Goal: Task Accomplishment & Management: Manage account settings

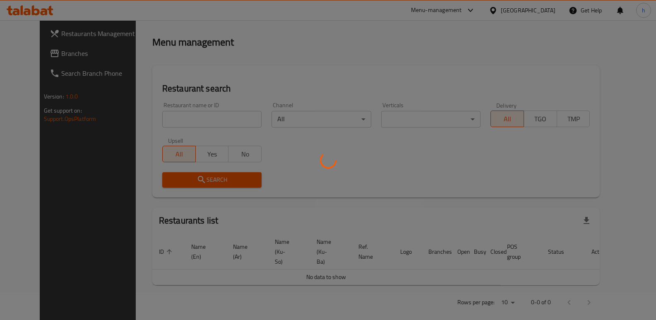
scroll to position [108, 0]
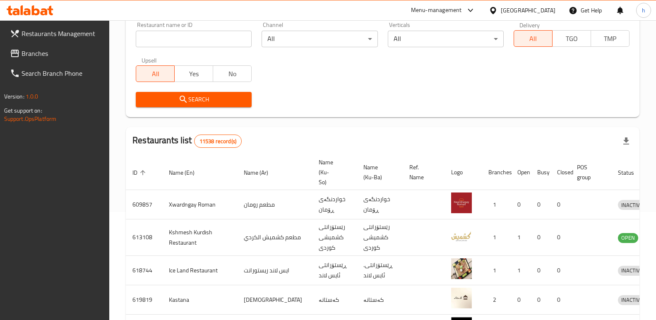
click at [37, 51] on span "Branches" at bounding box center [63, 53] width 82 height 10
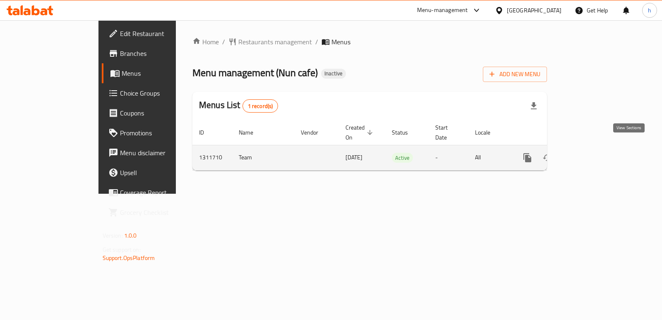
click at [597, 153] on link "enhanced table" at bounding box center [587, 158] width 20 height 20
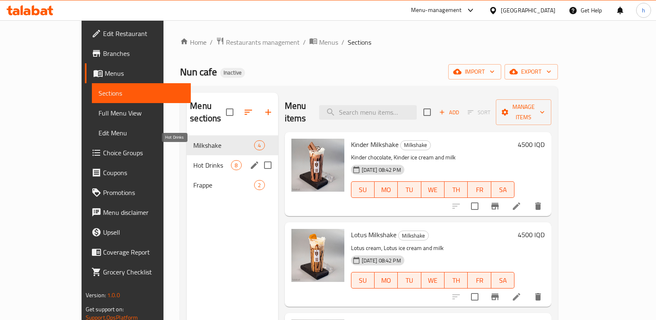
click at [193, 160] on span "Hot Drinks" at bounding box center [212, 165] width 38 height 10
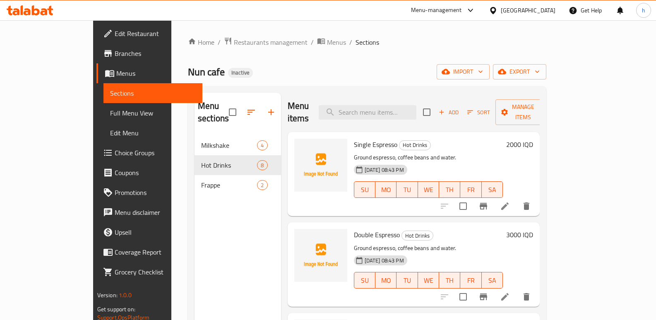
click at [546, 63] on div "Home / Restaurants management / Menus / Sections Nun cafe Inactive import expor…" at bounding box center [367, 228] width 358 height 382
click at [483, 73] on span "import" at bounding box center [463, 72] width 40 height 10
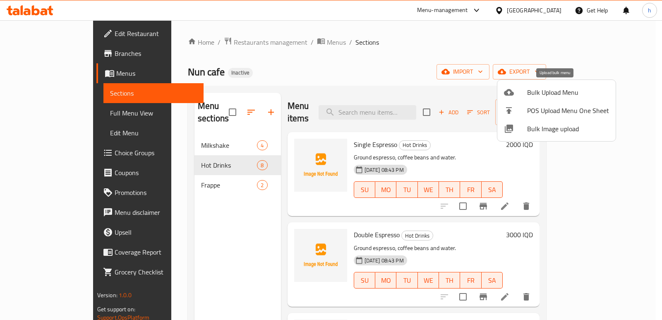
click at [549, 96] on span "Bulk Upload Menu" at bounding box center [568, 92] width 82 height 10
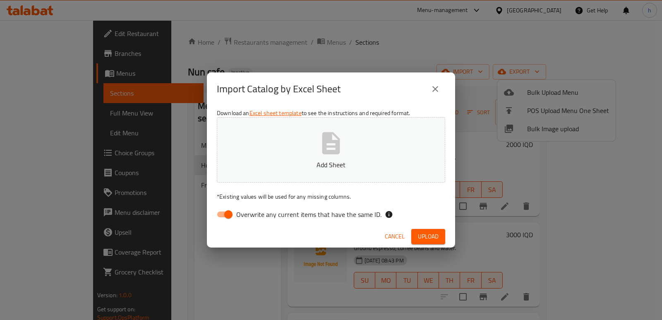
click at [223, 213] on input "Overwrite any current items that have the same ID." at bounding box center [228, 214] width 47 height 16
checkbox input "false"
click at [276, 169] on p "Add Sheet" at bounding box center [331, 165] width 203 height 10
click at [437, 236] on span "Upload" at bounding box center [428, 236] width 21 height 10
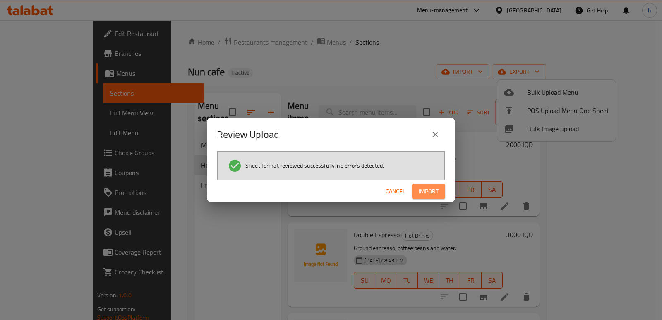
click at [429, 197] on button "Import" at bounding box center [428, 191] width 33 height 15
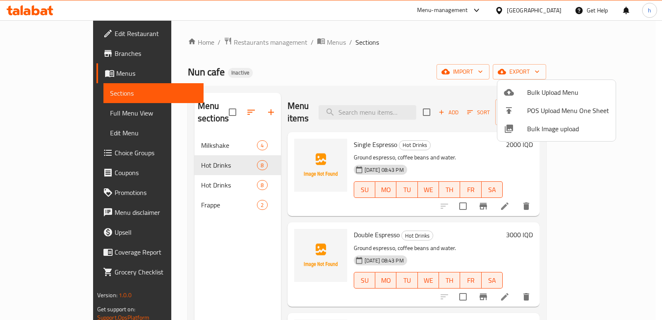
click at [227, 241] on div at bounding box center [331, 160] width 662 height 320
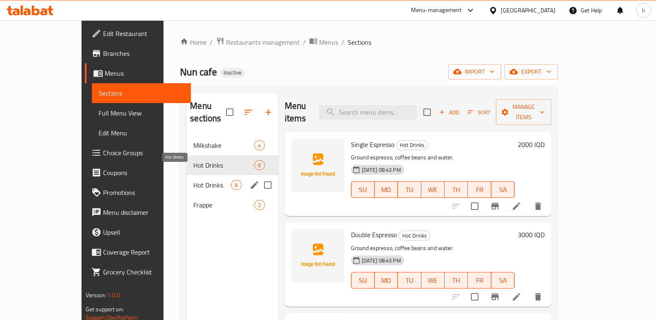
click at [196, 180] on span "Hot Drinks" at bounding box center [212, 185] width 38 height 10
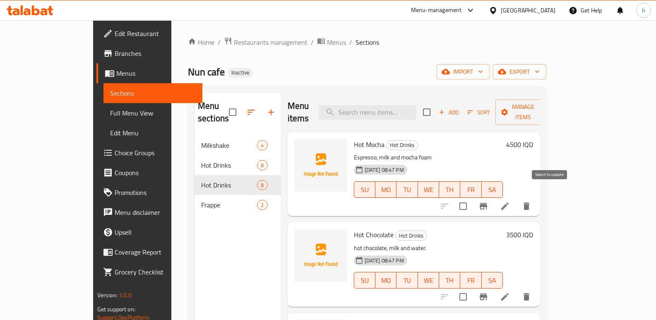
click at [472, 197] on input "checkbox" at bounding box center [462, 205] width 17 height 17
checkbox input "true"
click at [472, 288] on input "checkbox" at bounding box center [462, 296] width 17 height 17
checkbox input "true"
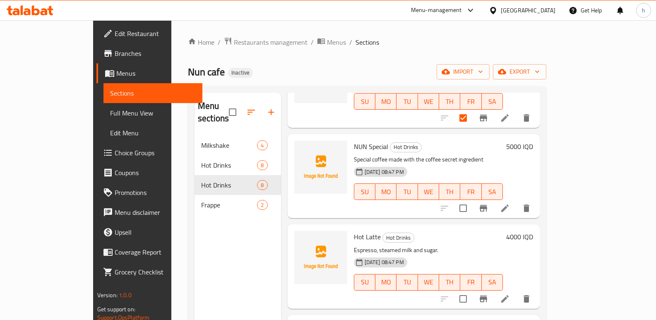
scroll to position [228, 0]
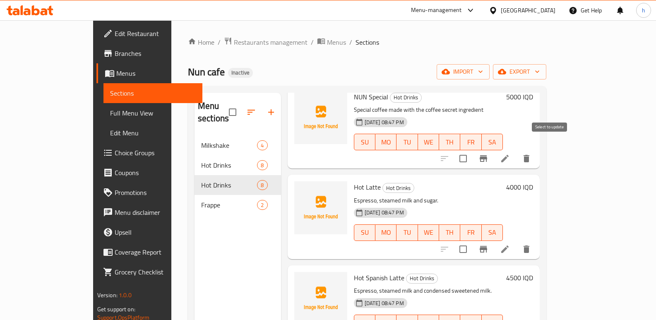
click at [472, 151] on input "checkbox" at bounding box center [462, 158] width 17 height 17
checkbox input "true"
click at [472, 240] on input "checkbox" at bounding box center [462, 248] width 17 height 17
checkbox input "true"
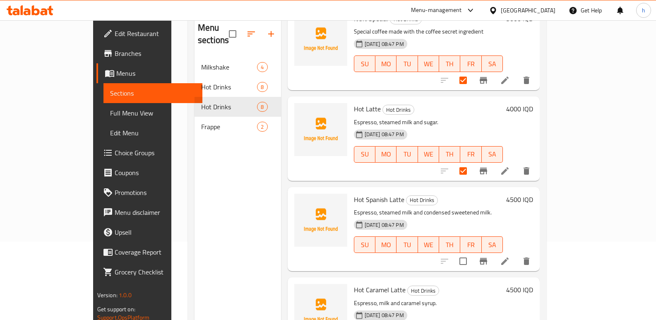
scroll to position [116, 0]
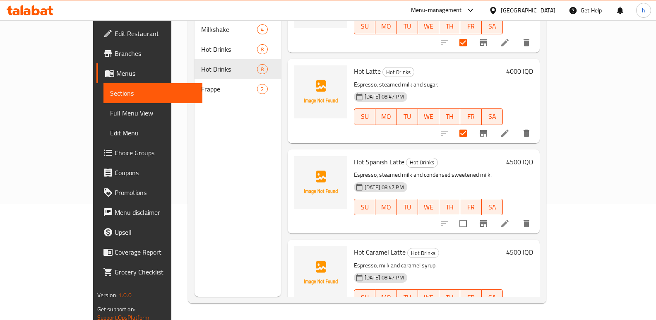
click at [472, 215] on input "checkbox" at bounding box center [462, 223] width 17 height 17
checkbox input "true"
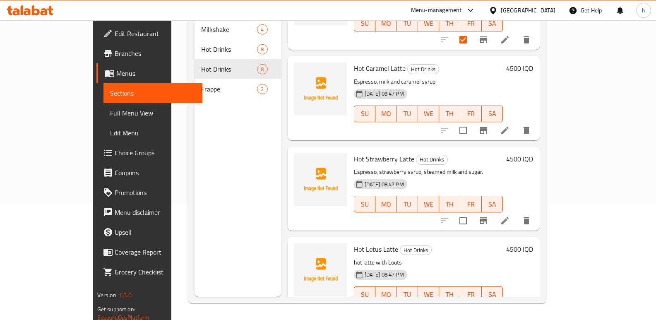
scroll to position [403, 0]
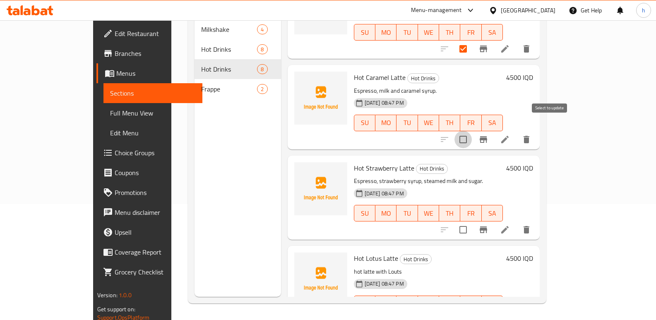
click at [472, 131] on input "checkbox" at bounding box center [462, 139] width 17 height 17
checkbox input "true"
click at [472, 221] on input "checkbox" at bounding box center [462, 229] width 17 height 17
checkbox input "true"
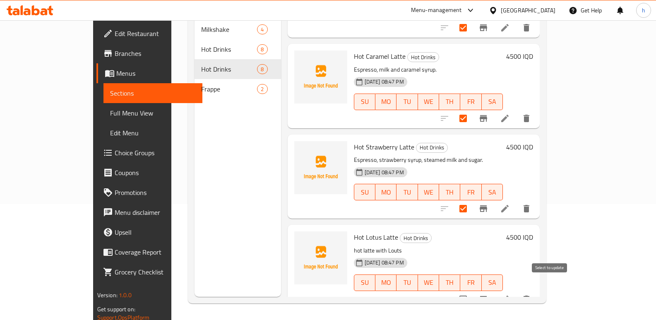
click at [472, 290] on input "checkbox" at bounding box center [462, 298] width 17 height 17
checkbox input "true"
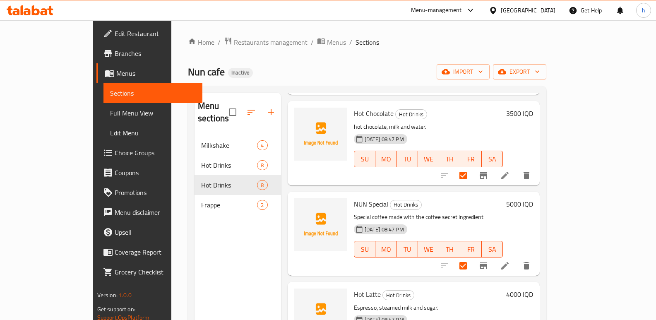
scroll to position [0, 0]
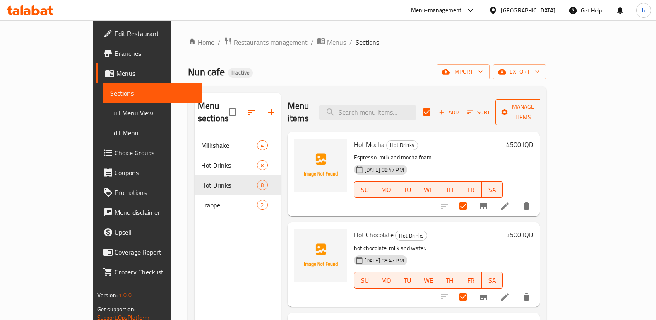
click at [551, 112] on button "Manage items" at bounding box center [522, 112] width 55 height 26
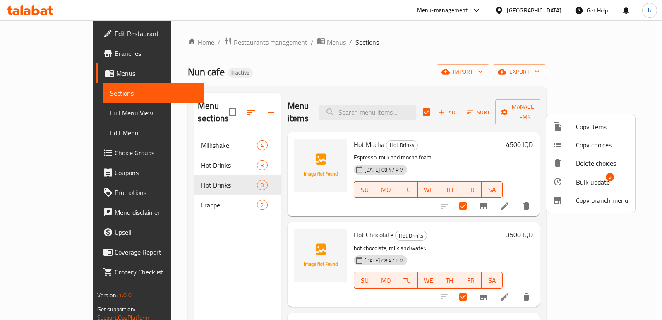
click at [593, 181] on span "Bulk update" at bounding box center [593, 182] width 34 height 10
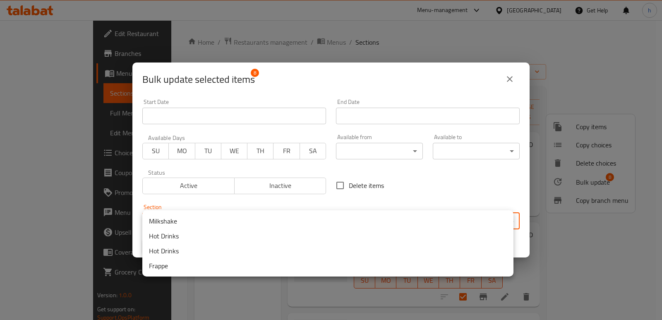
click at [260, 223] on body "​ Menu-management [GEOGRAPHIC_DATA] Get Help h Edit Restaurant Branches Menus S…" at bounding box center [331, 170] width 662 height 300
click at [179, 233] on li "Hot Drinks" at bounding box center [327, 235] width 371 height 15
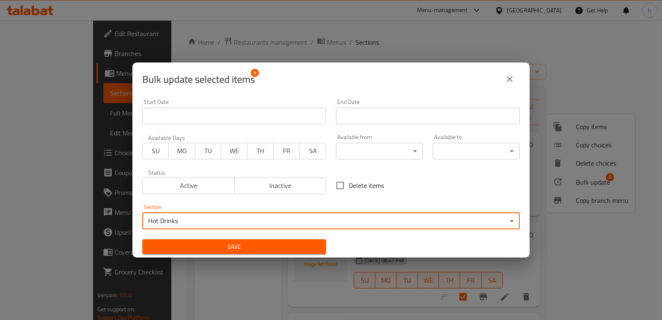
click at [192, 241] on button "Save" at bounding box center [234, 246] width 184 height 15
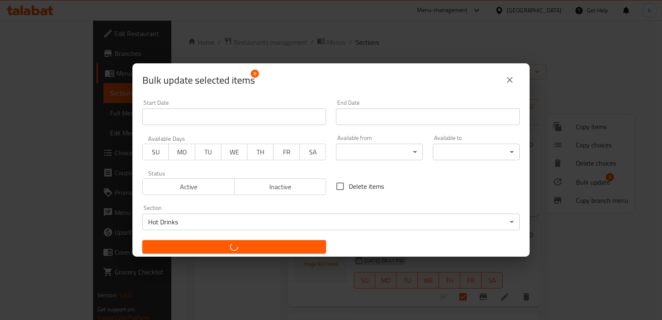
checkbox input "false"
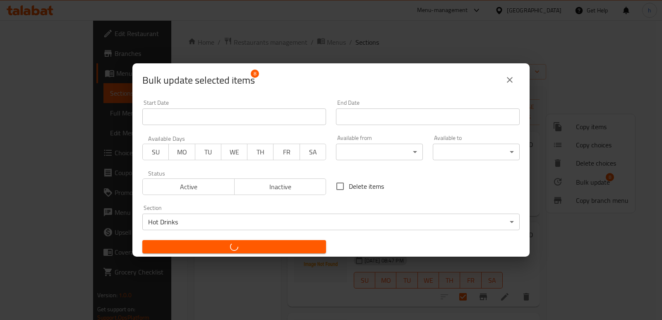
checkbox input "false"
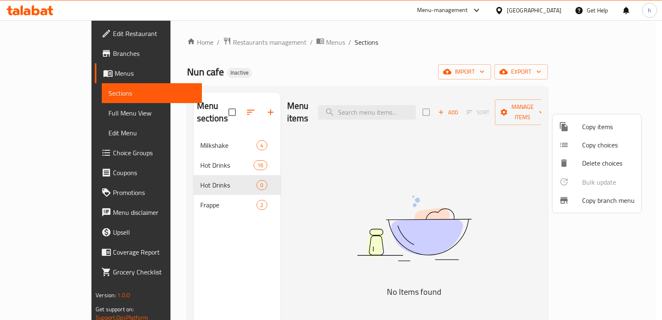
click at [210, 262] on div at bounding box center [331, 160] width 662 height 320
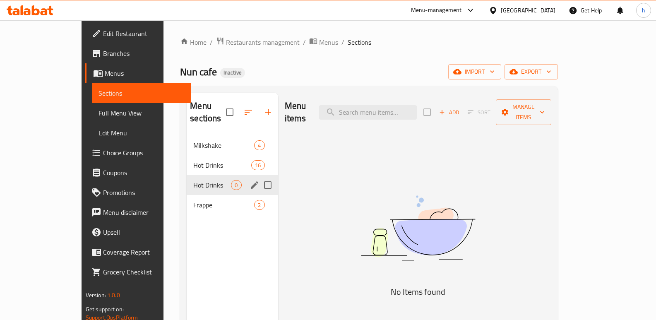
click at [259, 176] on input "Menu sections" at bounding box center [267, 184] width 17 height 17
checkbox input "true"
click at [238, 108] on icon "button" at bounding box center [243, 112] width 10 height 10
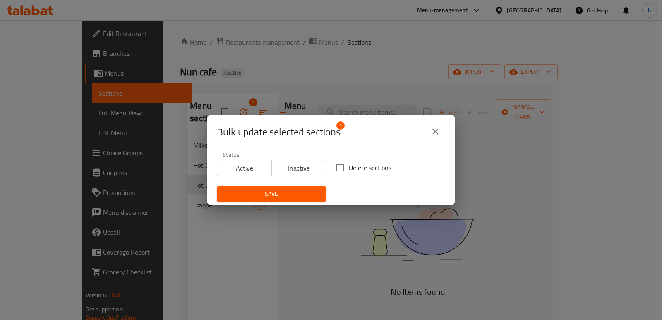
click at [342, 168] on input "Delete sections" at bounding box center [339, 167] width 17 height 17
checkbox input "true"
click at [311, 197] on span "Save" at bounding box center [271, 194] width 96 height 10
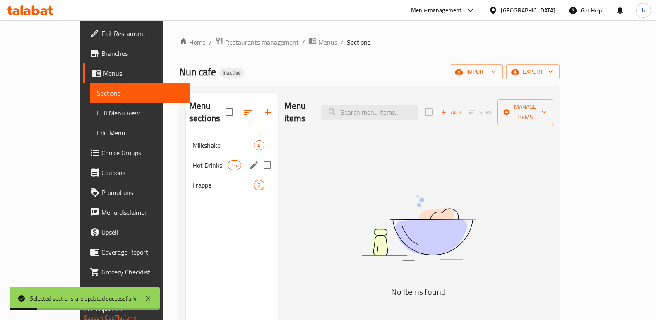
click at [192, 160] on span "Hot Drinks" at bounding box center [209, 165] width 35 height 10
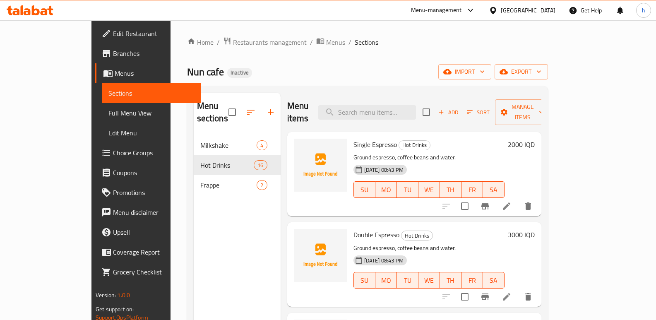
click at [194, 227] on div "Menu sections Milkshake 4 Hot Drinks 16 Frappe 2" at bounding box center [237, 253] width 87 height 320
click at [194, 250] on div "Menu sections Milkshake 4 Hot Drinks 16 Frappe 2" at bounding box center [237, 253] width 87 height 320
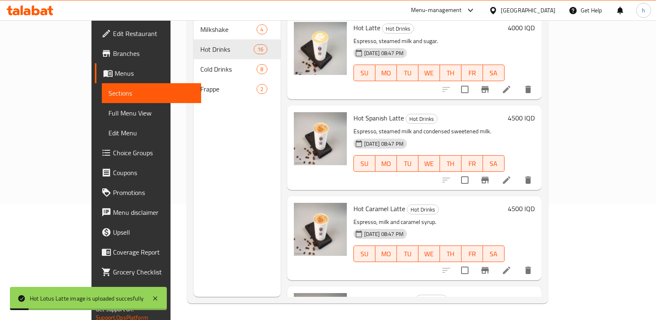
scroll to position [1147, 0]
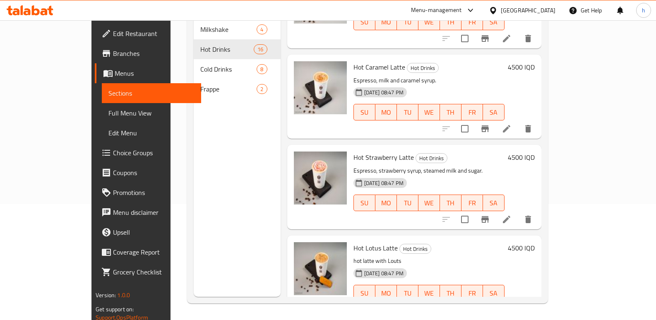
click at [113, 35] on span "Edit Restaurant" at bounding box center [154, 34] width 82 height 10
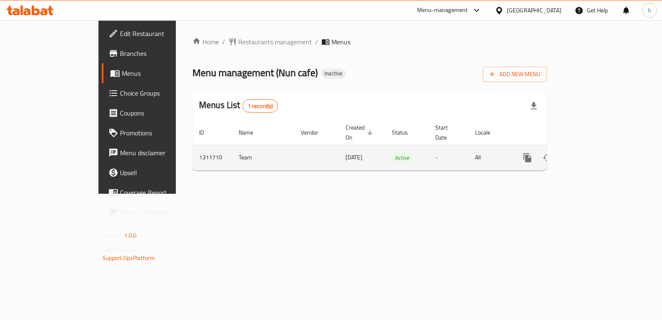
click at [592, 153] on icon "enhanced table" at bounding box center [587, 158] width 10 height 10
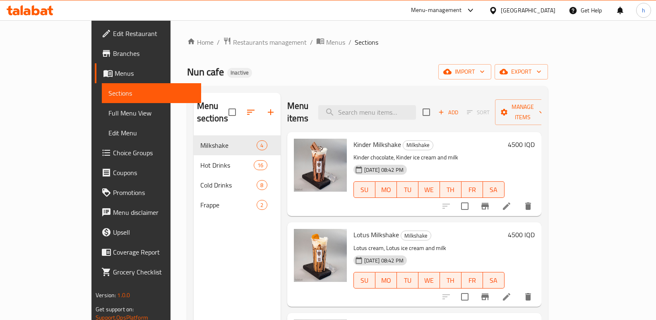
click at [102, 118] on link "Full Menu View" at bounding box center [151, 113] width 99 height 20
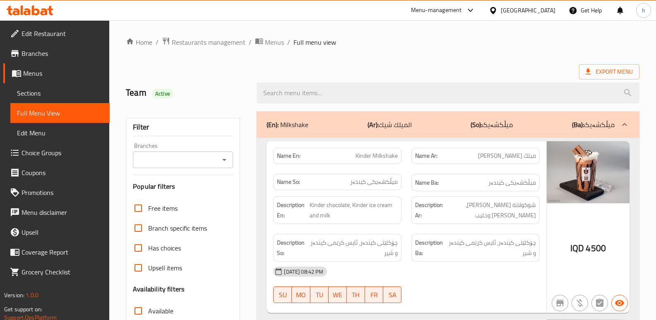
click at [171, 166] on div "Branches" at bounding box center [183, 159] width 100 height 17
click at [199, 165] on input "Branches" at bounding box center [176, 160] width 82 height 12
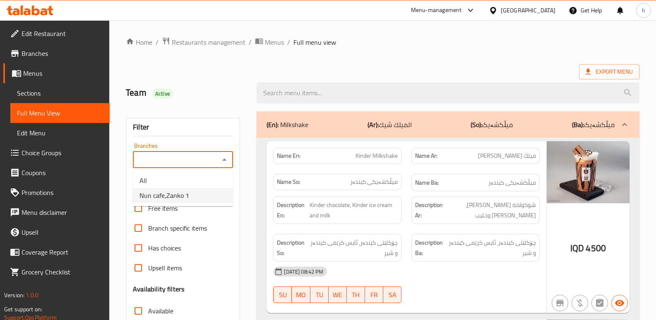
click at [190, 197] on li "Nun cafe,Zanko 1" at bounding box center [183, 195] width 100 height 15
type input "Nun cafe,Zanko 1"
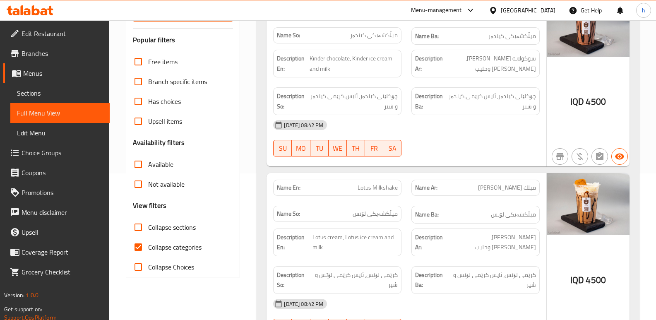
scroll to position [249, 0]
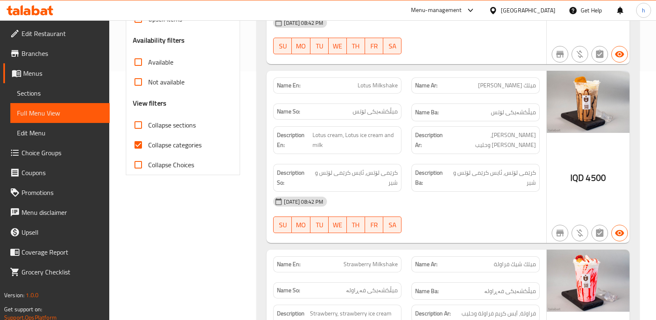
click at [137, 143] on input "Collapse categories" at bounding box center [138, 145] width 20 height 20
checkbox input "false"
click at [136, 127] on input "Collapse sections" at bounding box center [138, 125] width 20 height 20
checkbox input "true"
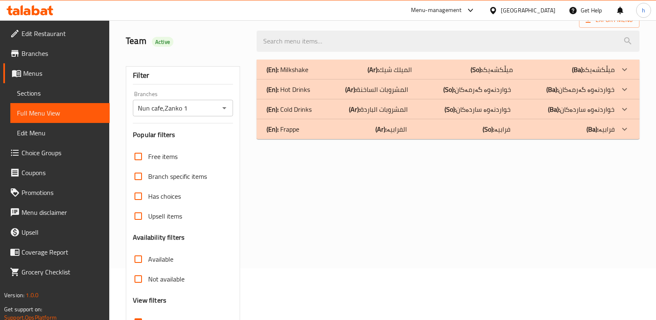
scroll to position [50, 0]
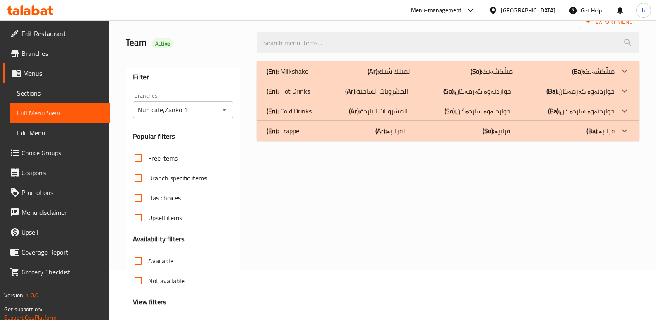
click at [425, 96] on div "(En): Hot Drinks (Ar): المشروبات الساخنة (So): خواردنەوە گەرمەکان (Ba): خواردنە…" at bounding box center [448, 91] width 383 height 20
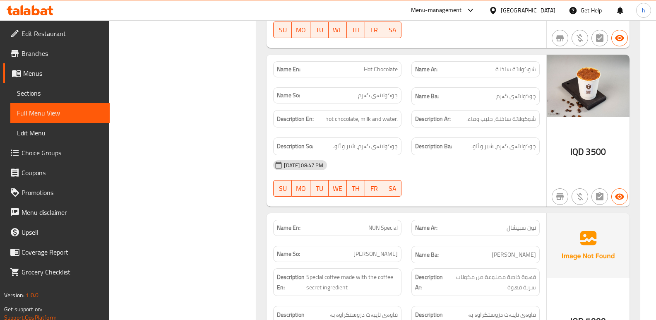
scroll to position [1563, 0]
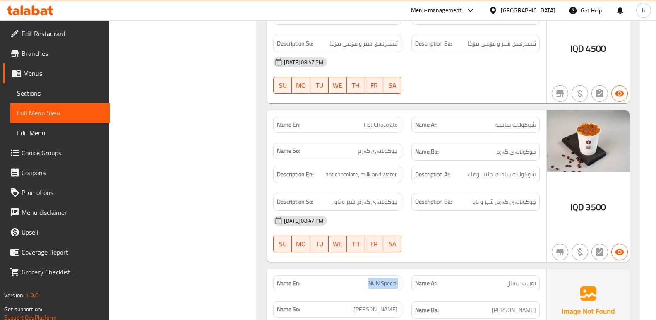
drag, startPoint x: 368, startPoint y: 286, endPoint x: 403, endPoint y: 281, distance: 34.8
click at [403, 281] on div "Name En: NUN Special" at bounding box center [337, 283] width 138 height 26
copy span "NUN Special"
drag, startPoint x: 188, startPoint y: 190, endPoint x: 161, endPoint y: 165, distance: 37.8
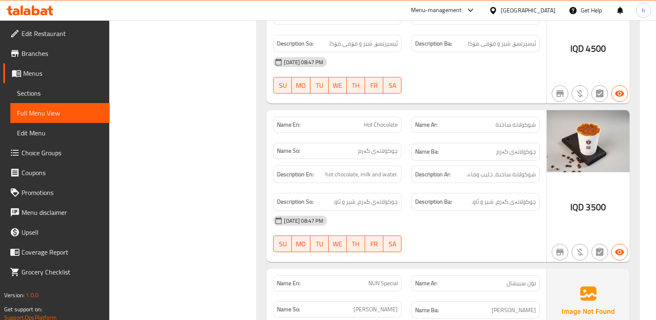
click at [46, 87] on link "Sections" at bounding box center [59, 93] width 99 height 20
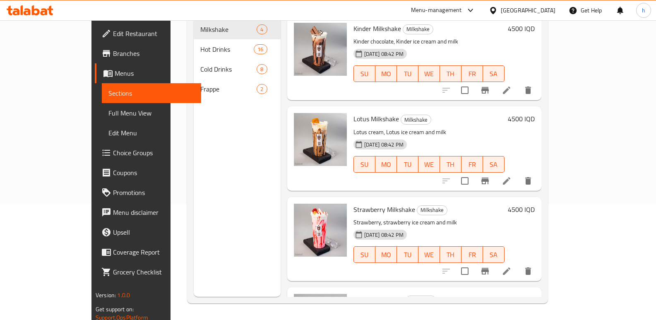
scroll to position [116, 0]
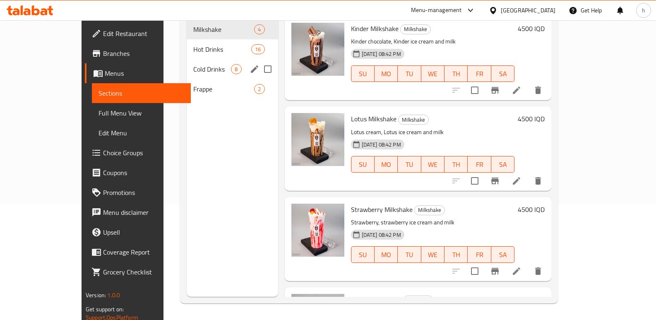
click at [193, 44] on span "Hot Drinks" at bounding box center [222, 49] width 58 height 10
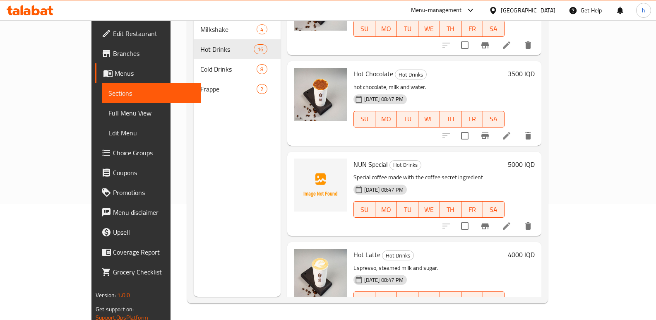
scroll to position [818, 0]
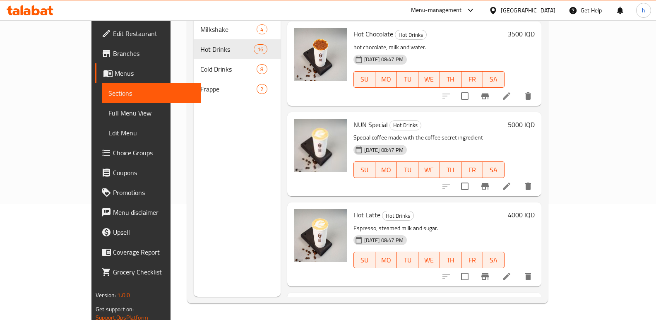
click at [108, 113] on span "Full Menu View" at bounding box center [151, 113] width 86 height 10
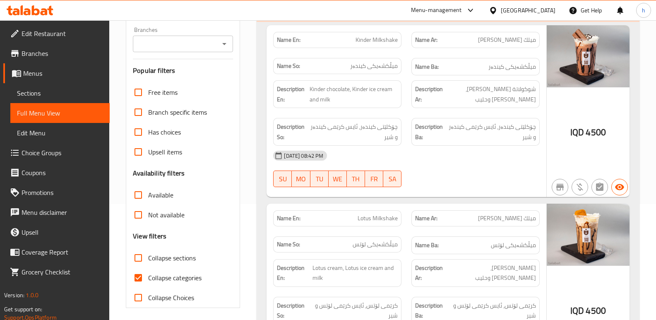
click at [194, 50] on div "Branches" at bounding box center [183, 44] width 100 height 17
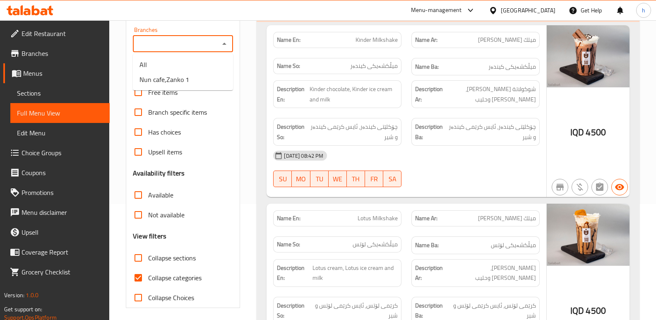
click at [190, 46] on input "Branches" at bounding box center [176, 44] width 82 height 12
click at [190, 84] on li "Nun cafe,Zanko 1" at bounding box center [183, 79] width 100 height 15
type input "Nun cafe,Zanko 1"
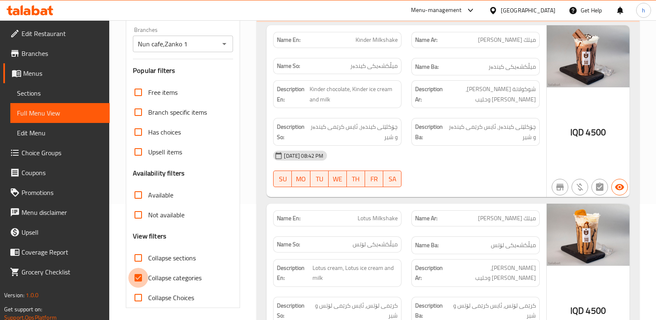
click at [136, 272] on input "Collapse categories" at bounding box center [138, 278] width 20 height 20
checkbox input "false"
click at [139, 258] on input "Collapse sections" at bounding box center [138, 258] width 20 height 20
checkbox input "true"
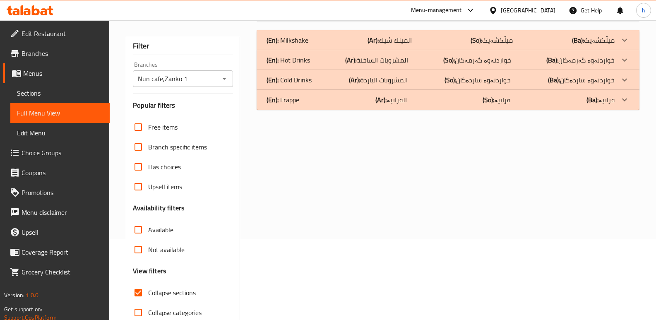
scroll to position [79, 0]
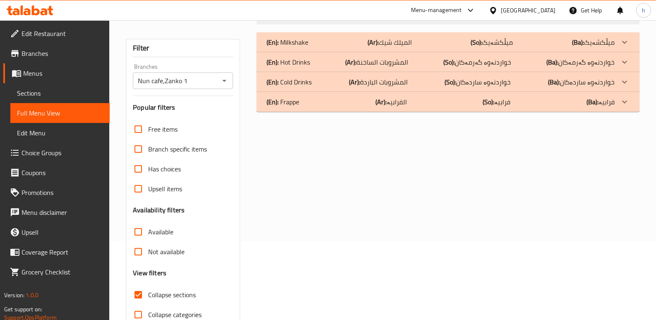
click at [332, 66] on div "(En): Hot Drinks (Ar): المشروبات الساخنة (So): خواردنەوە گەرمەکان (Ba): خواردنە…" at bounding box center [440, 62] width 348 height 10
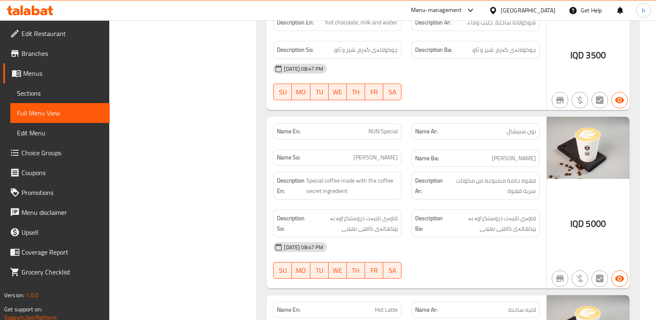
scroll to position [1747, 0]
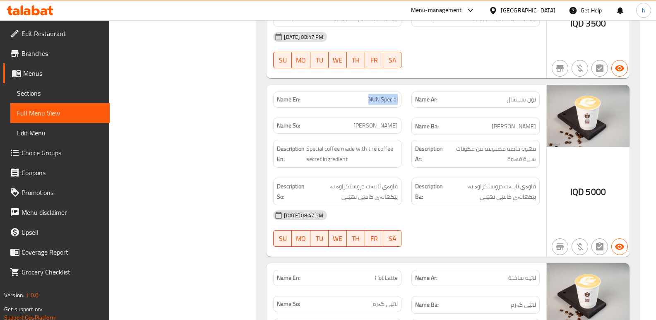
drag, startPoint x: 367, startPoint y: 102, endPoint x: 404, endPoint y: 101, distance: 36.4
click at [404, 101] on div "Name En: NUN Special" at bounding box center [337, 99] width 138 height 26
copy span "NUN Special"
click at [75, 99] on link "Sections" at bounding box center [59, 93] width 99 height 20
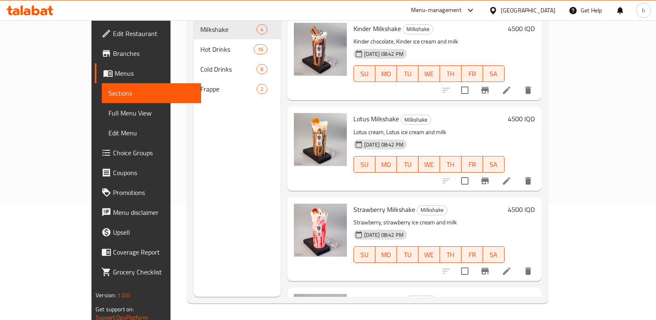
scroll to position [62, 0]
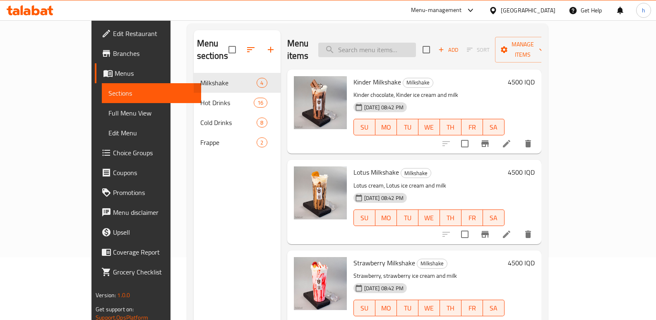
click at [399, 45] on input "search" at bounding box center [367, 50] width 98 height 14
paste input "NUN Special"
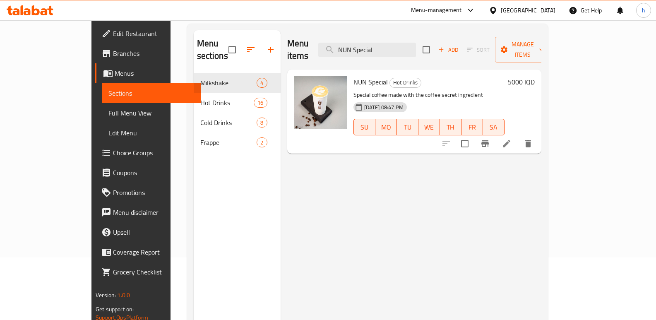
type input "NUN Special"
click at [511, 139] on icon at bounding box center [507, 144] width 10 height 10
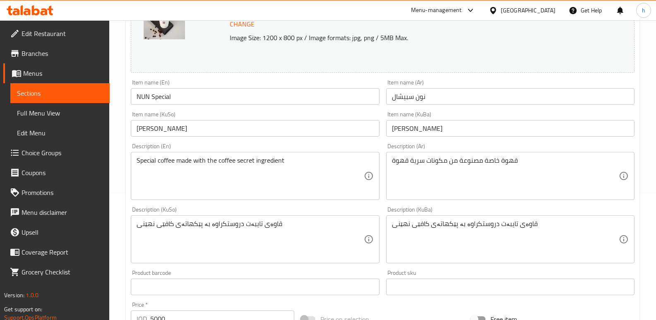
scroll to position [131, 0]
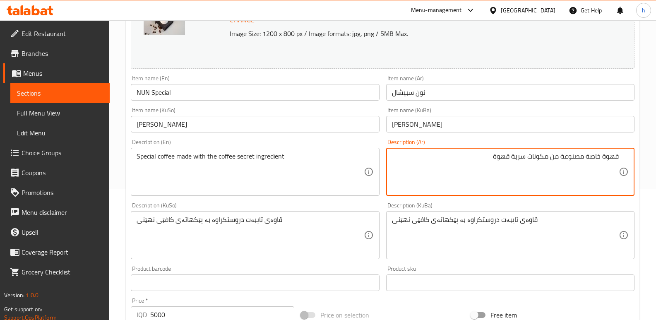
click at [91, 89] on span "Sections" at bounding box center [60, 93] width 86 height 10
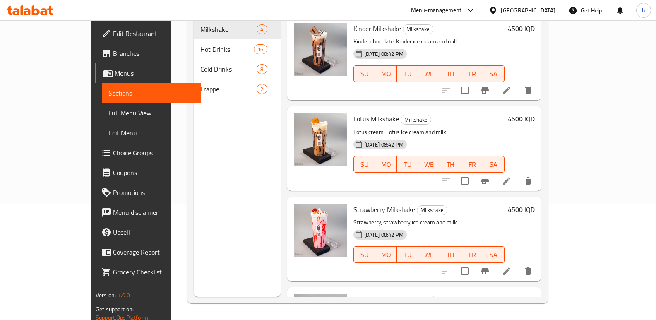
scroll to position [116, 0]
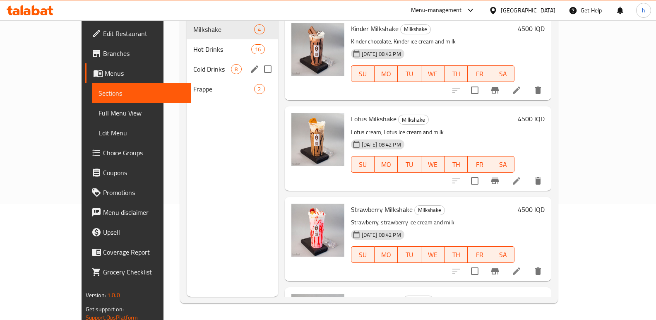
drag, startPoint x: 168, startPoint y: 29, endPoint x: 187, endPoint y: 54, distance: 32.1
click at [187, 39] on div "Hot Drinks 16" at bounding box center [232, 49] width 91 height 20
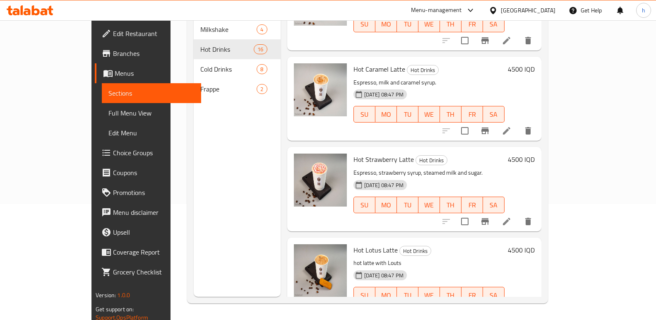
scroll to position [1147, 0]
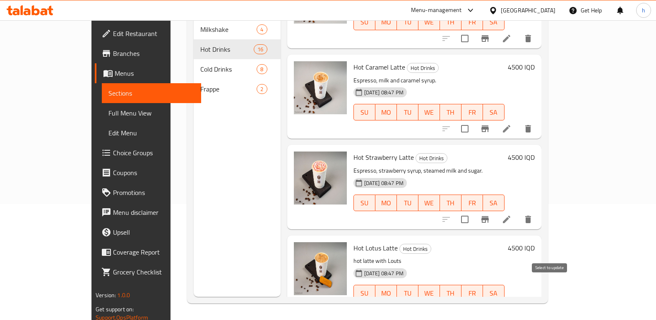
click at [473, 301] on input "checkbox" at bounding box center [464, 309] width 17 height 17
checkbox input "true"
click at [473, 211] on input "checkbox" at bounding box center [464, 219] width 17 height 17
checkbox input "true"
click at [473, 120] on input "checkbox" at bounding box center [464, 128] width 17 height 17
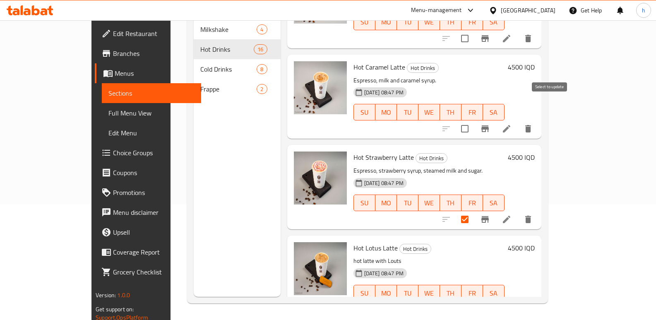
checkbox input "true"
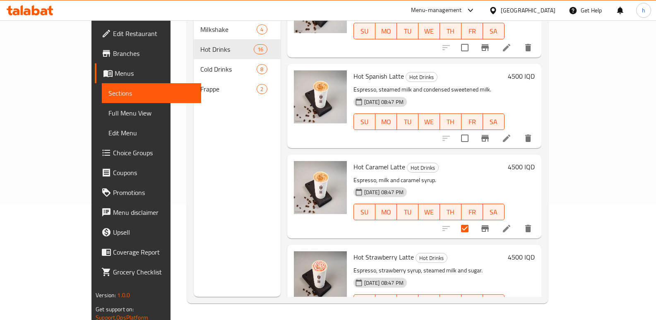
scroll to position [1022, 0]
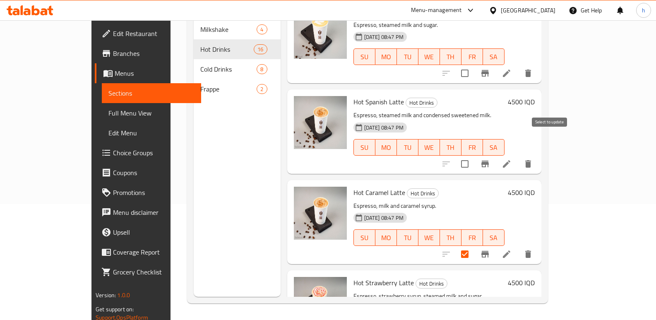
click at [473, 155] on input "checkbox" at bounding box center [464, 163] width 17 height 17
checkbox input "true"
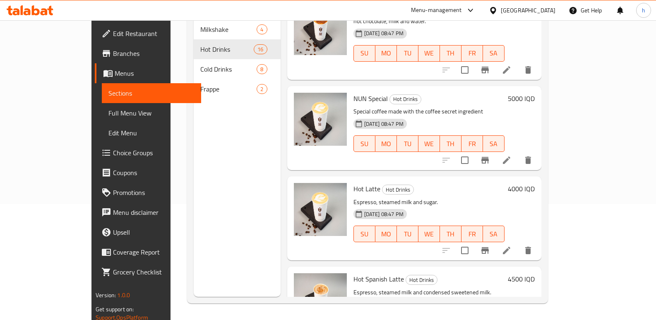
scroll to position [842, 0]
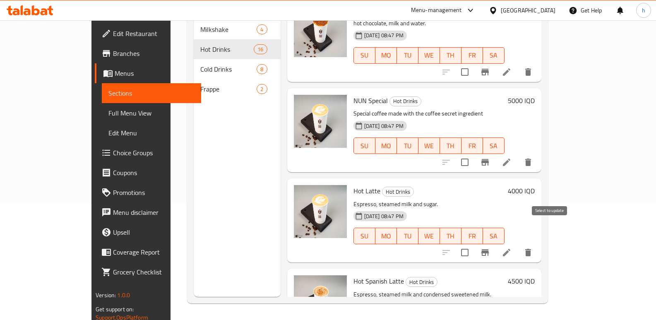
click at [473, 244] on input "checkbox" at bounding box center [464, 252] width 17 height 17
checkbox input "true"
click at [473, 154] on input "checkbox" at bounding box center [464, 162] width 17 height 17
checkbox input "true"
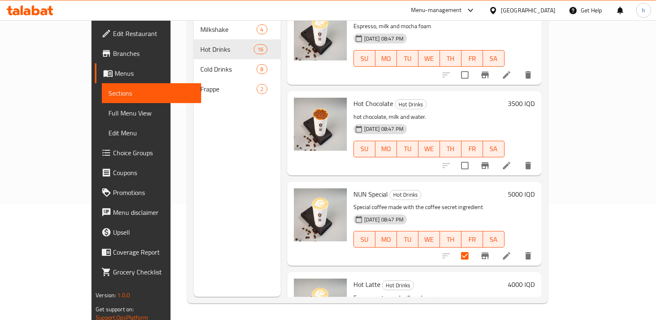
scroll to position [745, 0]
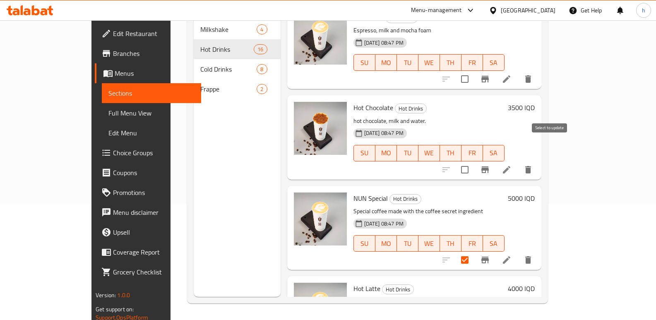
click at [473, 161] on input "checkbox" at bounding box center [464, 169] width 17 height 17
checkbox input "true"
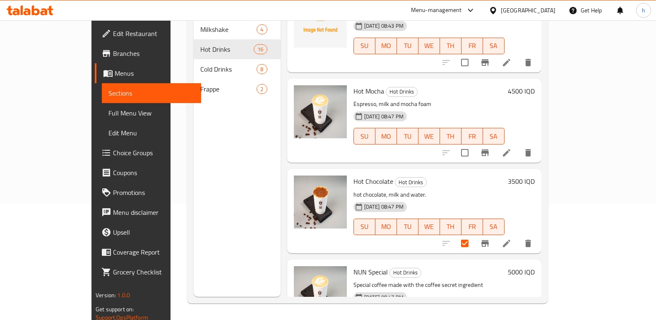
scroll to position [657, 0]
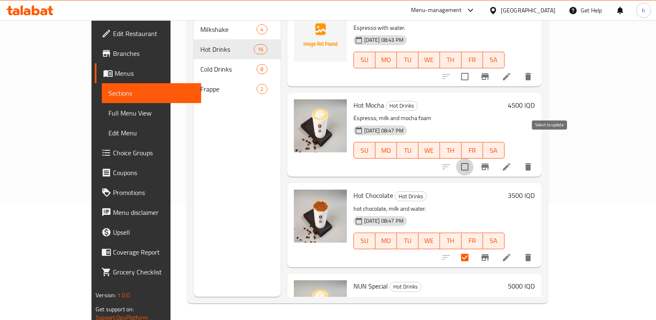
click at [473, 158] on input "checkbox" at bounding box center [464, 166] width 17 height 17
checkbox input "true"
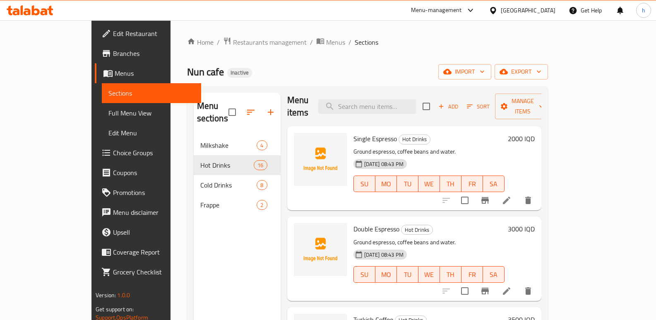
scroll to position [0, 0]
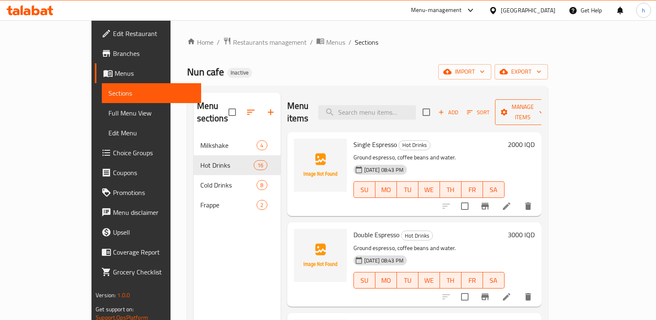
click at [550, 99] on button "Manage items" at bounding box center [522, 112] width 55 height 26
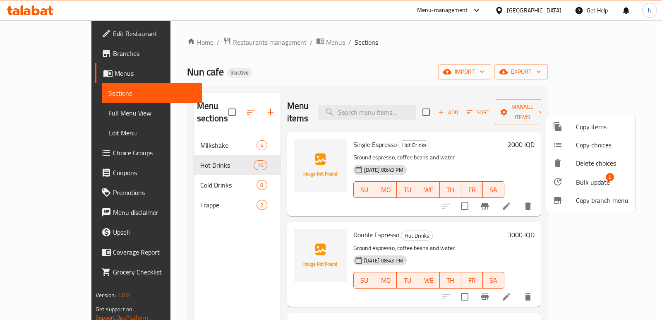
click at [449, 42] on div at bounding box center [331, 160] width 662 height 320
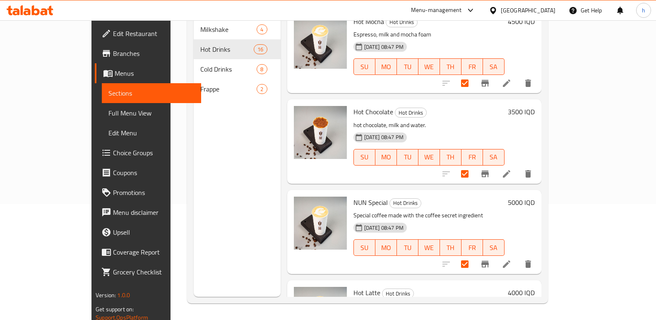
scroll to position [697, 0]
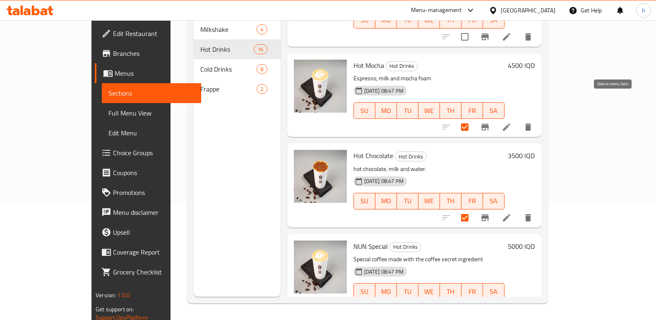
click at [538, 117] on button "delete" at bounding box center [528, 127] width 20 height 20
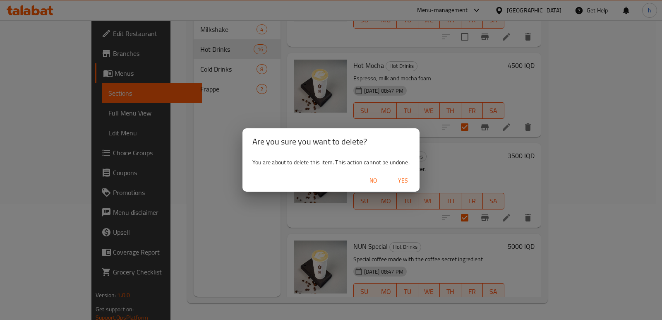
click at [406, 180] on span "Yes" at bounding box center [403, 180] width 20 height 10
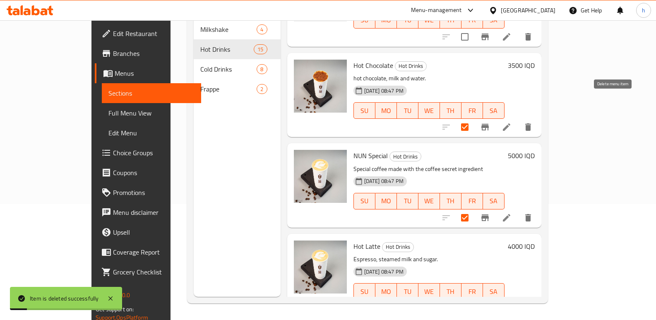
click at [531, 123] on icon "delete" at bounding box center [528, 126] width 6 height 7
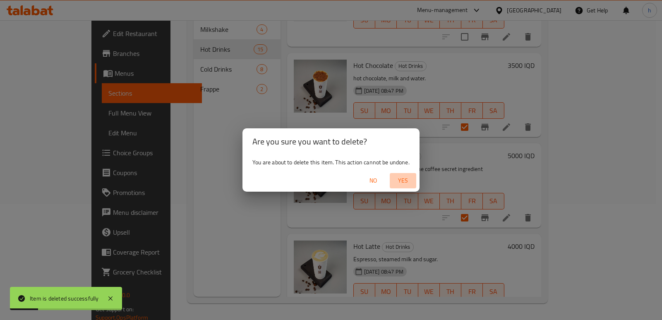
click at [401, 177] on span "Yes" at bounding box center [403, 180] width 20 height 10
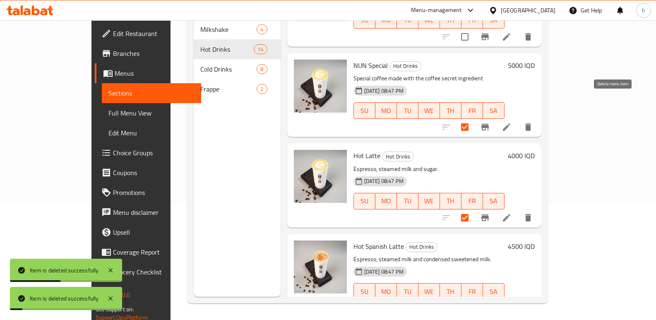
click at [531, 123] on icon "delete" at bounding box center [528, 126] width 6 height 7
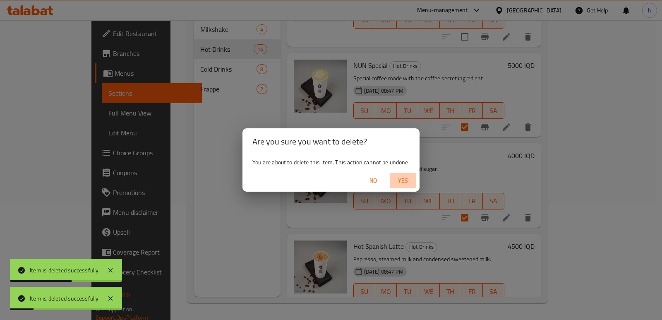
click at [406, 182] on span "Yes" at bounding box center [403, 180] width 20 height 10
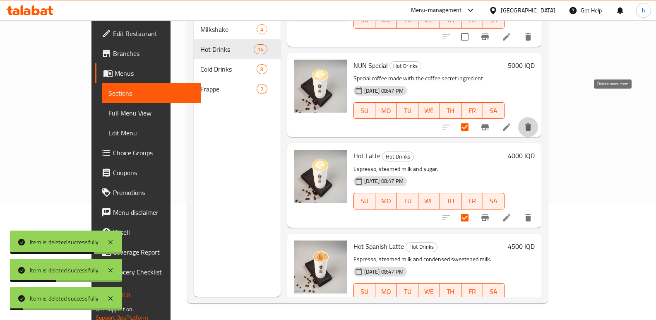
click at [531, 123] on icon "delete" at bounding box center [528, 126] width 6 height 7
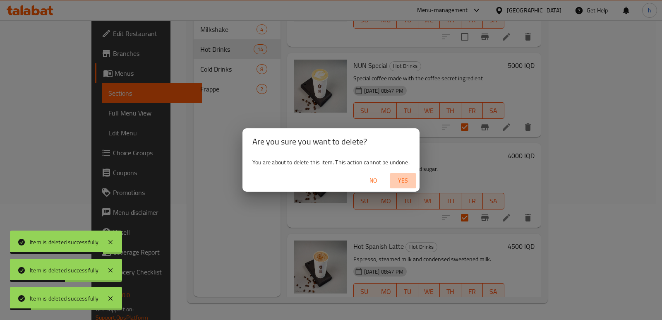
click at [407, 182] on span "Yes" at bounding box center [403, 180] width 20 height 10
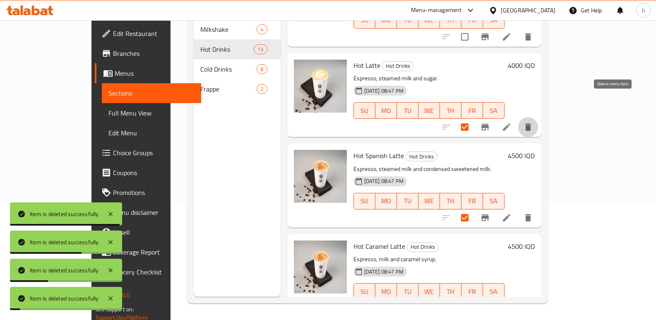
click at [531, 123] on icon "delete" at bounding box center [528, 126] width 6 height 7
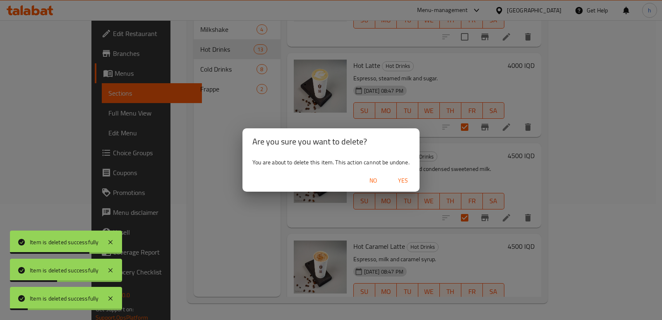
click at [405, 180] on span "Yes" at bounding box center [403, 180] width 20 height 10
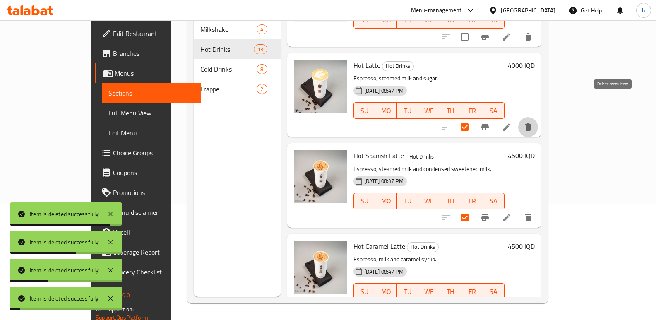
click at [533, 122] on icon "delete" at bounding box center [528, 127] width 10 height 10
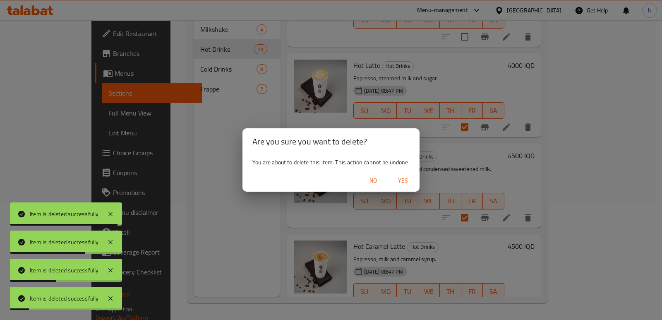
click at [401, 180] on span "Yes" at bounding box center [403, 180] width 20 height 10
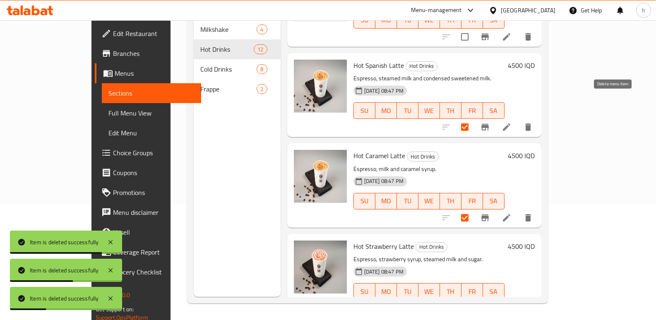
click at [531, 123] on icon "delete" at bounding box center [528, 126] width 6 height 7
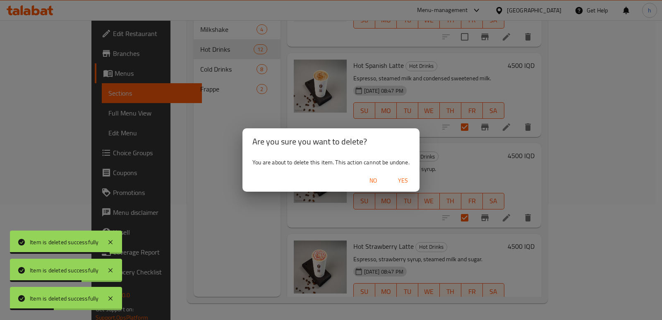
click at [403, 183] on span "Yes" at bounding box center [403, 180] width 20 height 10
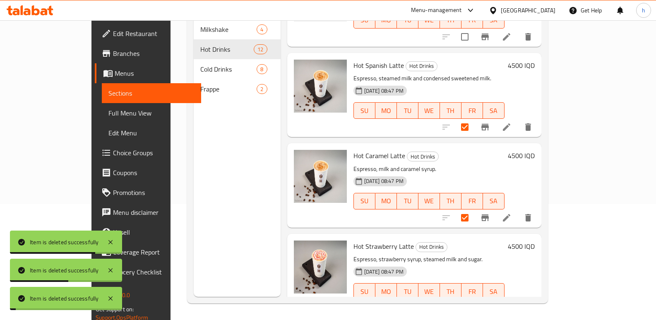
click at [533, 213] on icon "delete" at bounding box center [528, 218] width 10 height 10
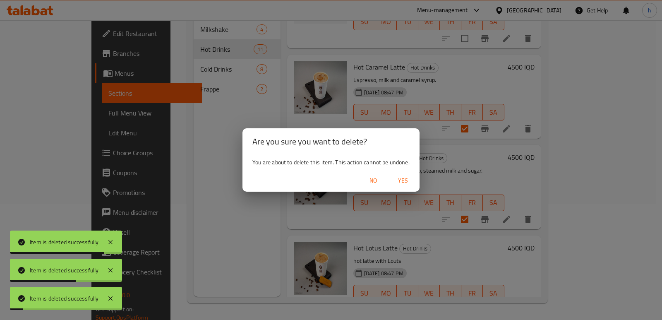
click at [406, 184] on span "Yes" at bounding box center [403, 180] width 20 height 10
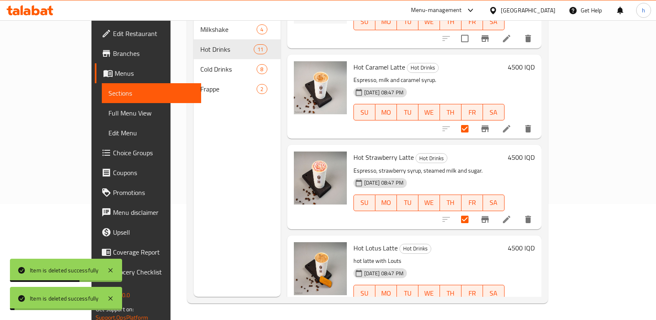
scroll to position [605, 0]
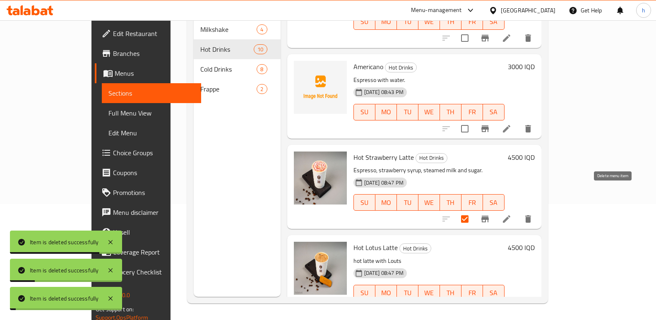
click at [531, 215] on icon "delete" at bounding box center [528, 218] width 6 height 7
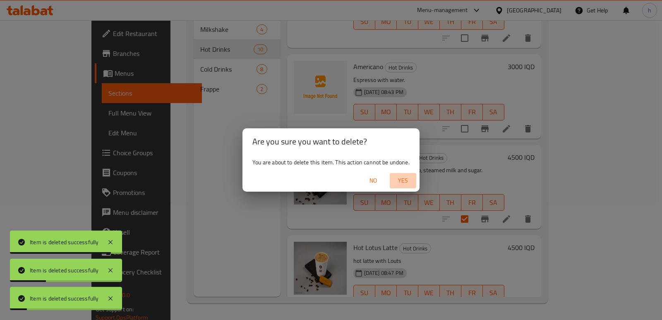
click at [401, 181] on span "Yes" at bounding box center [403, 180] width 20 height 10
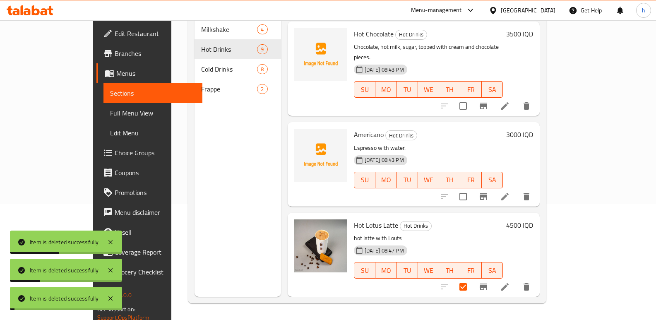
scroll to position [514, 0]
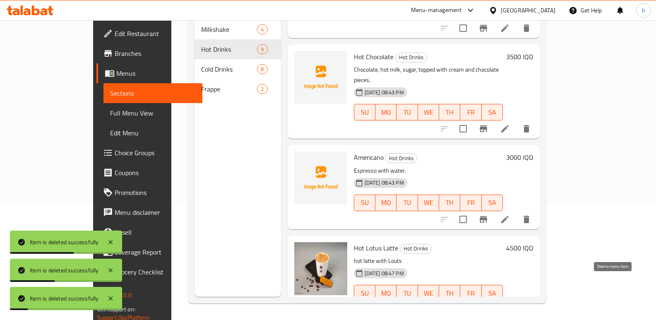
click at [529, 306] on icon "delete" at bounding box center [526, 309] width 6 height 7
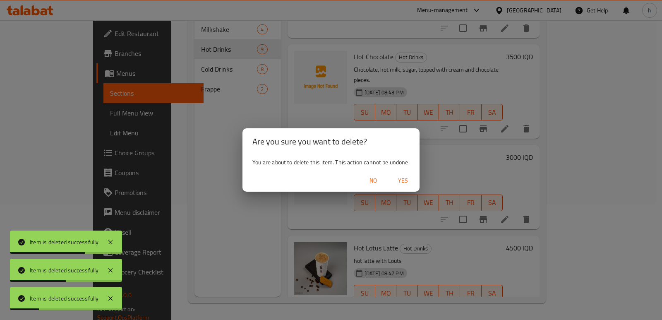
click at [408, 179] on span "Yes" at bounding box center [403, 180] width 20 height 10
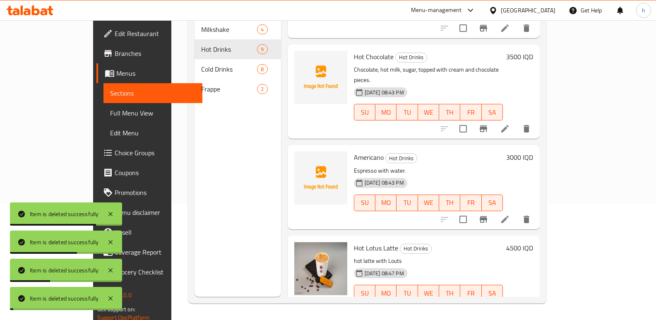
checkbox input "true"
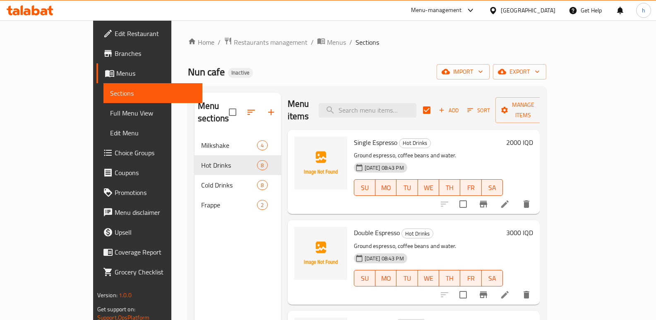
scroll to position [0, 0]
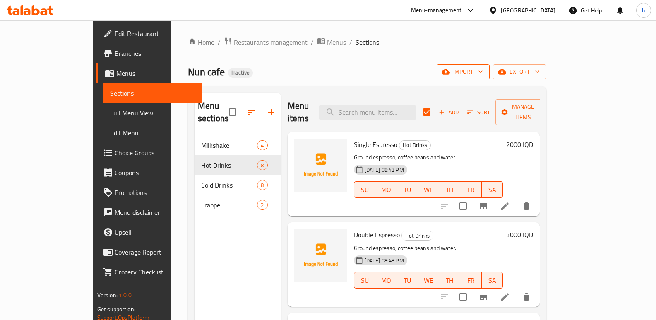
click at [490, 78] on button "import" at bounding box center [463, 71] width 53 height 15
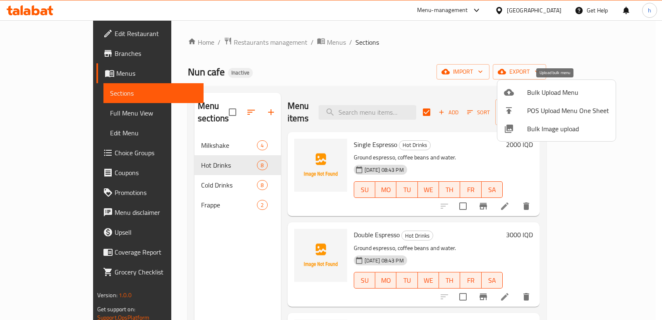
click at [550, 94] on span "Bulk Upload Menu" at bounding box center [568, 92] width 82 height 10
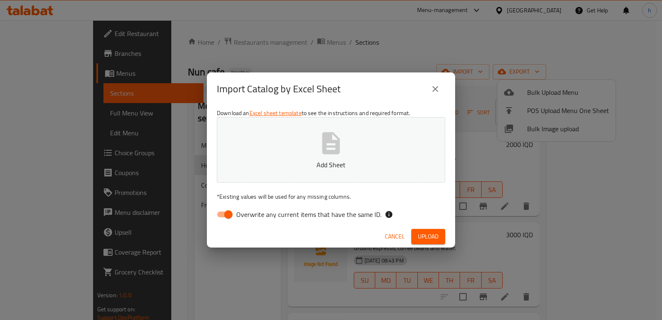
click at [240, 212] on span "Overwrite any current items that have the same ID." at bounding box center [308, 214] width 145 height 10
click at [240, 212] on input "Overwrite any current items that have the same ID." at bounding box center [228, 214] width 47 height 16
checkbox input "false"
click at [314, 132] on button "Add Sheet" at bounding box center [331, 149] width 228 height 65
click at [427, 238] on span "Upload" at bounding box center [428, 236] width 21 height 10
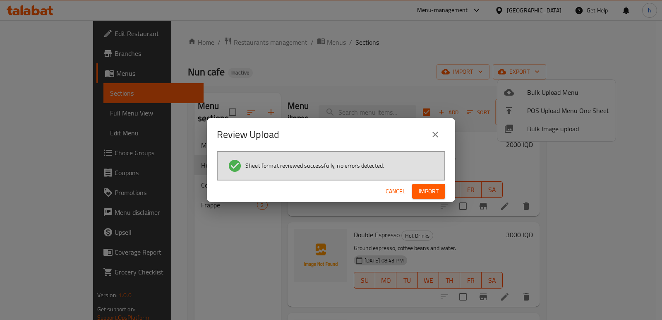
click at [432, 187] on span "Import" at bounding box center [429, 191] width 20 height 10
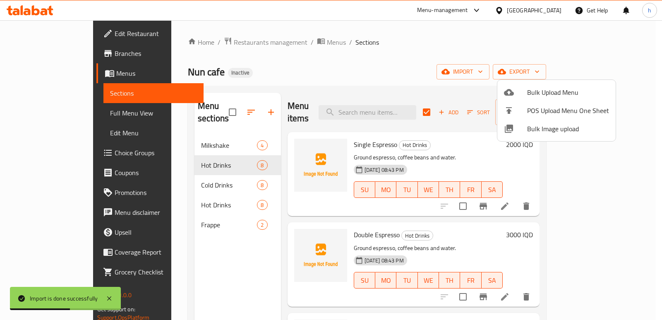
click at [174, 193] on div at bounding box center [331, 160] width 662 height 320
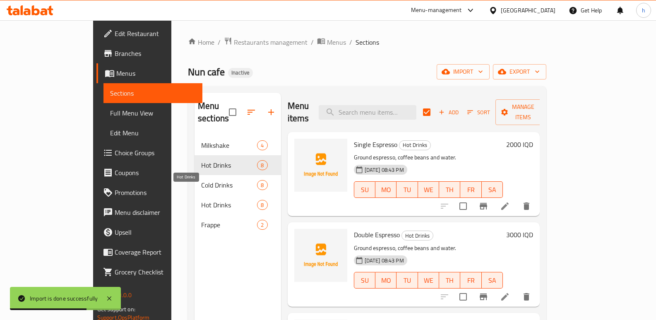
click at [201, 200] on span "Hot Drinks" at bounding box center [229, 205] width 56 height 10
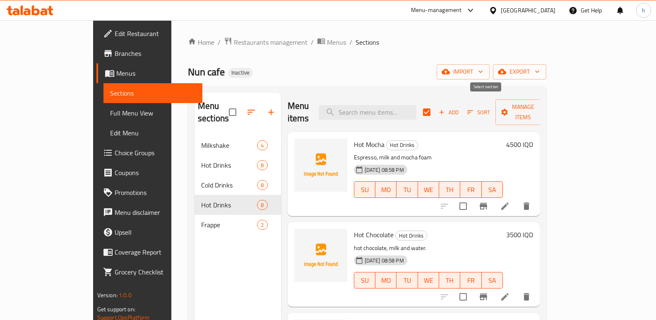
click at [435, 106] on input "checkbox" at bounding box center [426, 111] width 17 height 17
click at [435, 105] on input "checkbox" at bounding box center [426, 111] width 17 height 17
checkbox input "true"
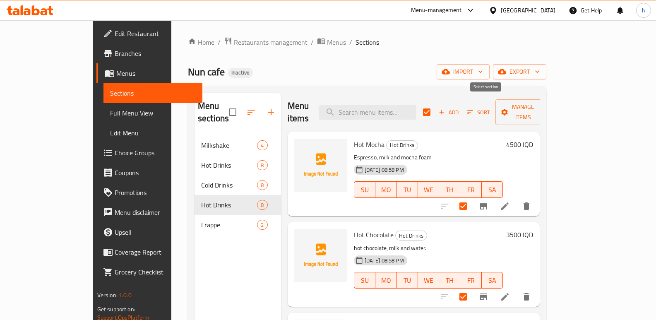
checkbox input "true"
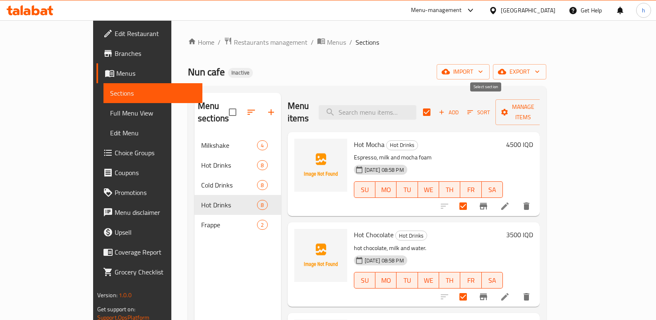
checkbox input "true"
click at [544, 107] on span "Manage items" at bounding box center [523, 112] width 42 height 21
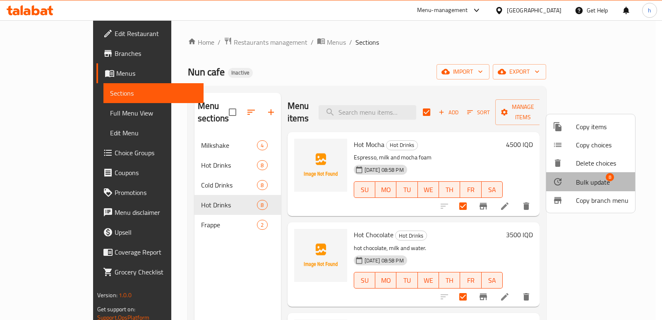
click at [592, 185] on span "Bulk update" at bounding box center [593, 182] width 34 height 10
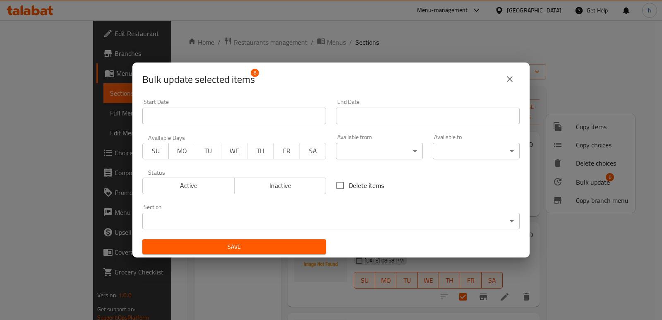
click at [326, 227] on body "​ Menu-management Iraq Get Help h Edit Restaurant Branches Menus Sections Full …" at bounding box center [331, 170] width 662 height 300
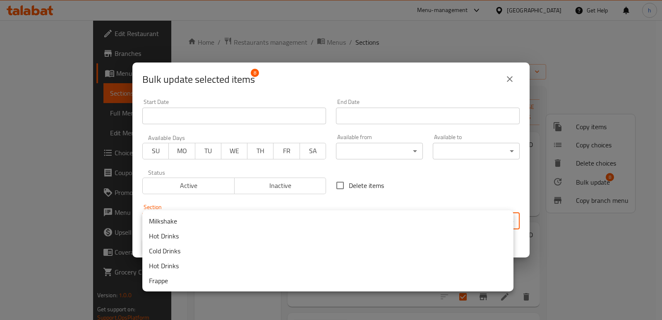
click at [168, 239] on li "Hot Drinks" at bounding box center [327, 235] width 371 height 15
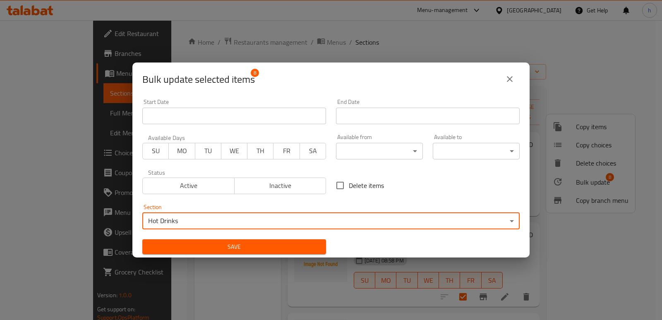
click at [204, 245] on span "Save" at bounding box center [234, 247] width 170 height 10
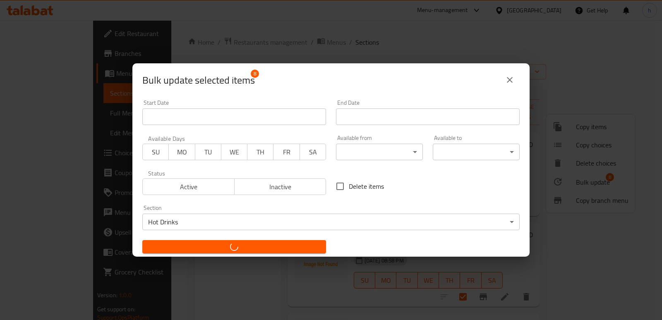
checkbox input "false"
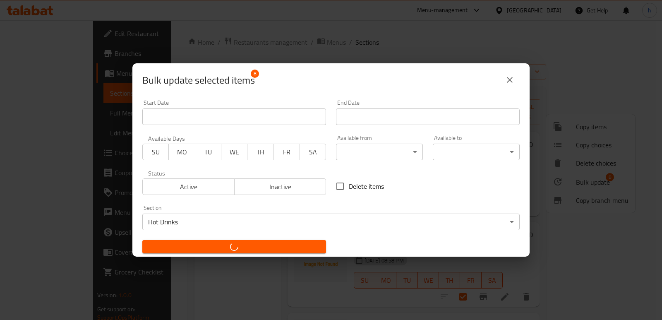
checkbox input "false"
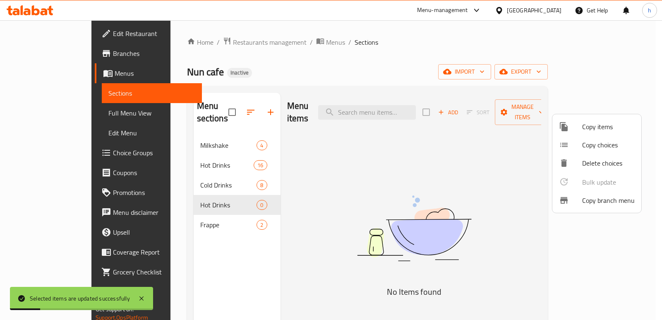
drag, startPoint x: 225, startPoint y: 187, endPoint x: 235, endPoint y: 194, distance: 13.3
click at [224, 187] on div at bounding box center [331, 160] width 662 height 320
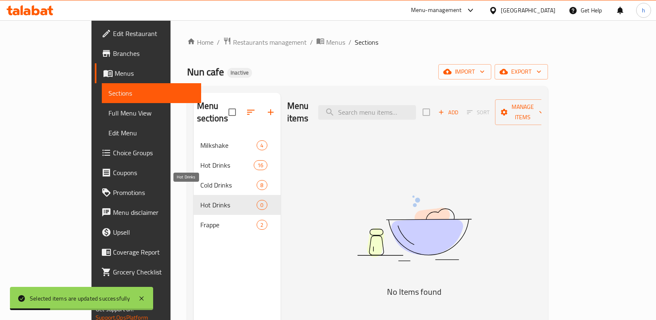
click at [205, 200] on span "Hot Drinks" at bounding box center [228, 205] width 57 height 10
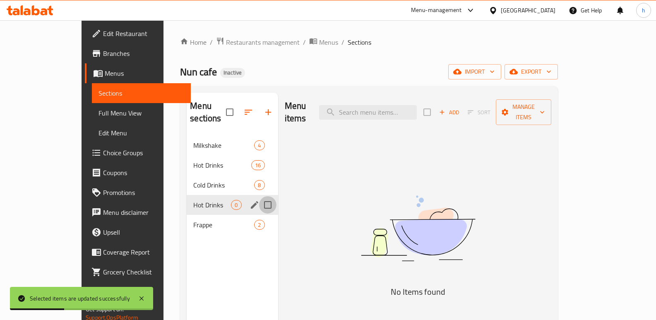
click at [259, 196] on input "Menu sections" at bounding box center [267, 204] width 17 height 17
checkbox input "true"
click at [233, 106] on button "button" at bounding box center [243, 112] width 20 height 20
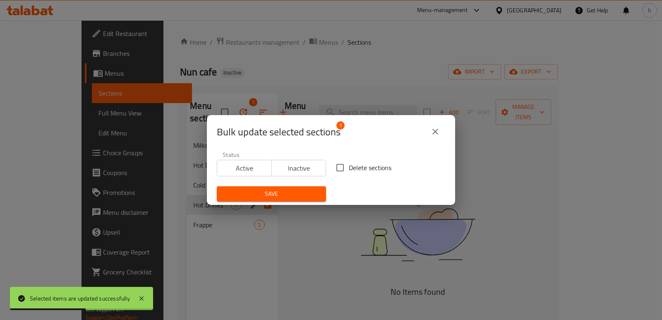
click at [334, 168] on input "Delete sections" at bounding box center [339, 167] width 17 height 17
checkbox input "true"
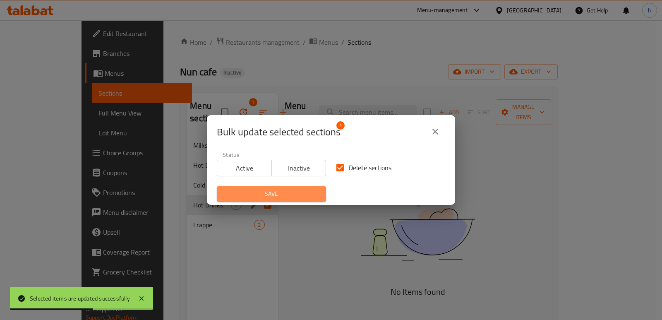
click at [313, 189] on span "Save" at bounding box center [271, 194] width 96 height 10
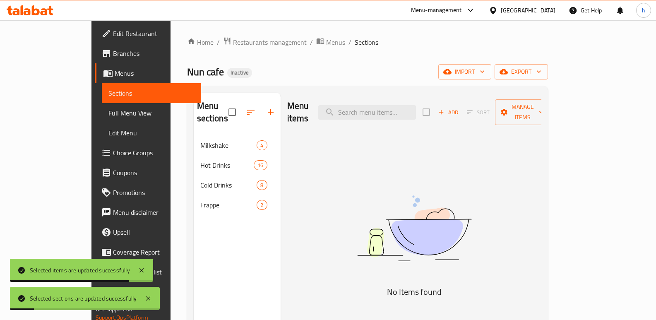
click at [108, 111] on span "Full Menu View" at bounding box center [151, 113] width 86 height 10
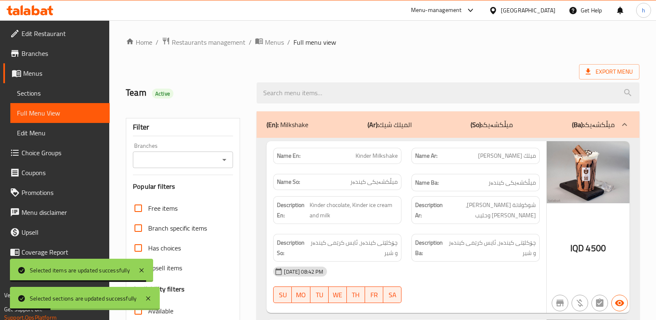
click at [180, 165] on input "Branches" at bounding box center [176, 160] width 82 height 12
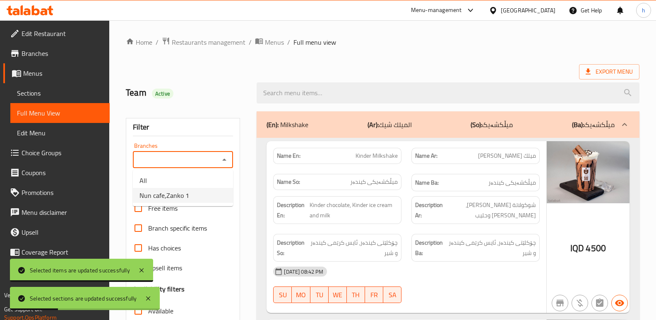
click at [181, 200] on span "Nun cafe,Zanko 1" at bounding box center [164, 195] width 50 height 10
type input "Nun cafe,Zanko 1"
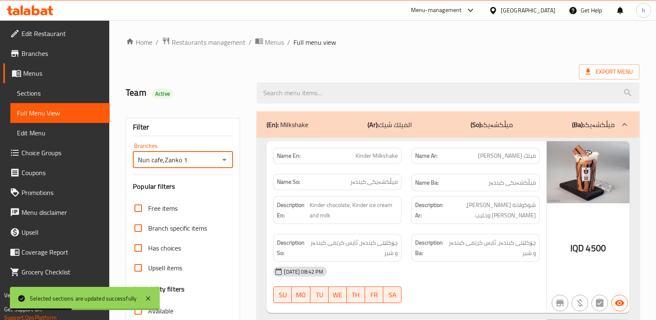
scroll to position [110, 0]
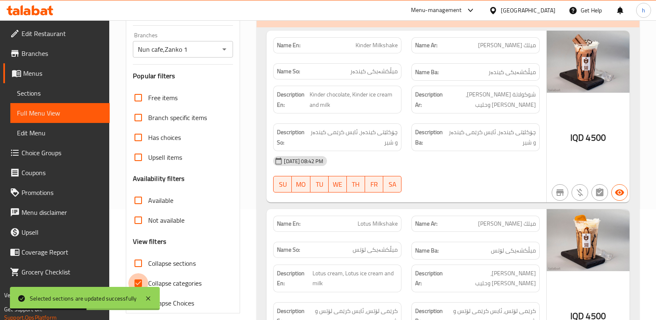
click at [139, 280] on input "Collapse categories" at bounding box center [138, 283] width 20 height 20
checkbox input "false"
click at [137, 260] on input "Collapse sections" at bounding box center [138, 263] width 20 height 20
checkbox input "true"
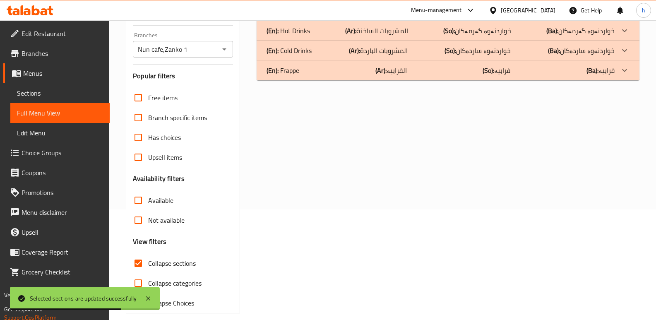
click at [315, 36] on div "(En): Hot Drinks (Ar): المشروبات الساخنة (So): خواردنەوە گەرمەکان (Ba): خواردنە…" at bounding box center [448, 31] width 383 height 20
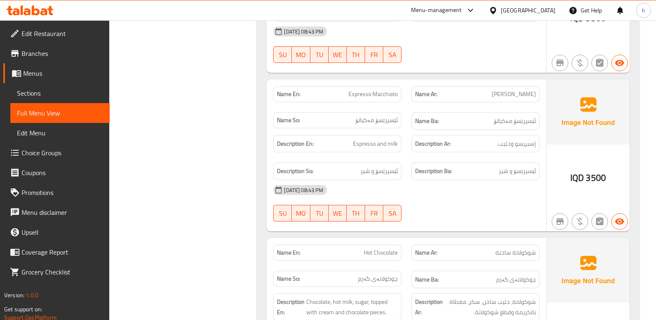
scroll to position [936, 0]
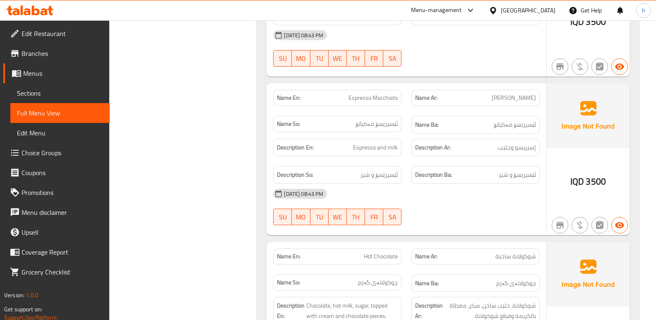
click at [33, 90] on span "Sections" at bounding box center [60, 93] width 86 height 10
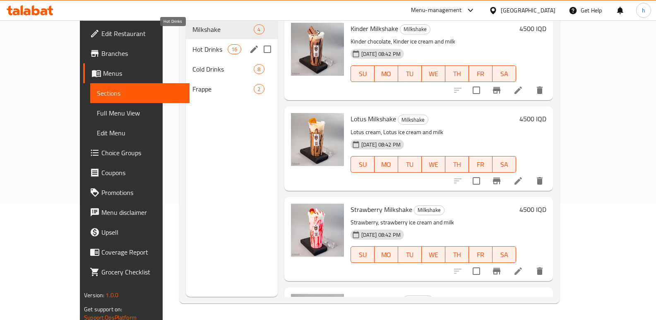
click at [192, 44] on span "Hot Drinks" at bounding box center [209, 49] width 35 height 10
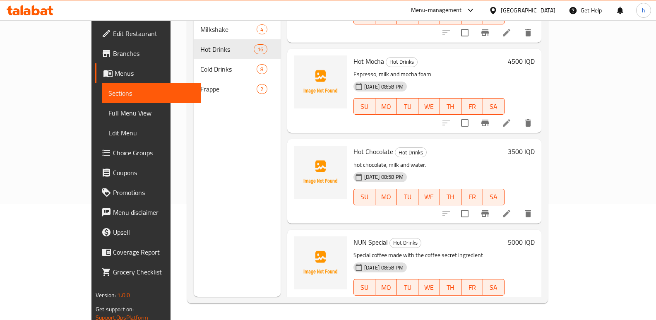
scroll to position [759, 0]
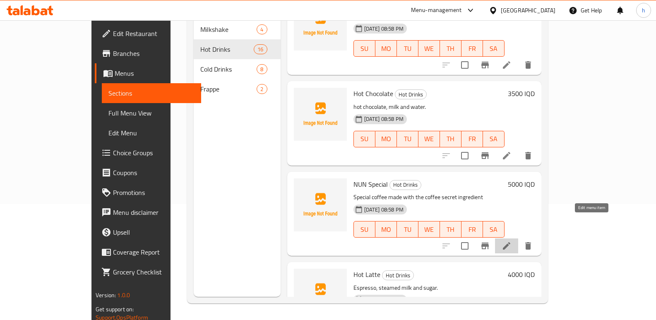
click at [510, 242] on icon at bounding box center [506, 245] width 7 height 7
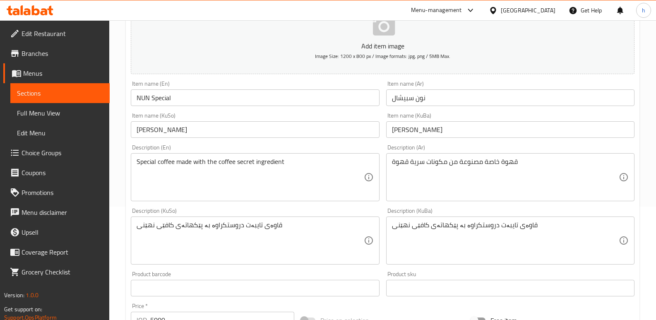
scroll to position [160, 0]
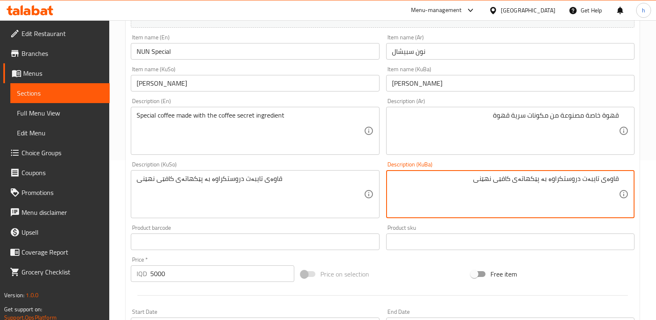
click at [611, 180] on textarea "قاوەی تایبەت دروستکراوە بە پێكهاتەی کافێی نهێنی" at bounding box center [505, 194] width 227 height 39
click at [514, 180] on textarea "قاوەی تایبەت دروستکراوە بە پێكهاتەی کافێی نهێنی" at bounding box center [505, 194] width 227 height 39
paste textarea "قاوە"
type textarea "قاوەی تایبەت دروستکراوە بە پێكهاتەی قاوەی نهێنی"
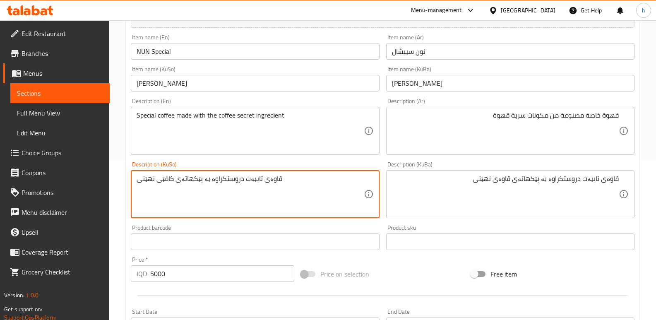
paste textarea "قاوە"
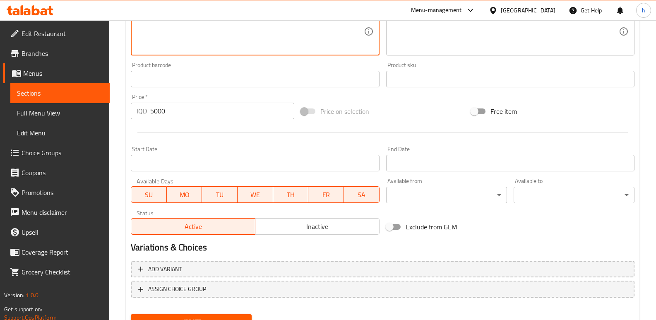
scroll to position [360, 0]
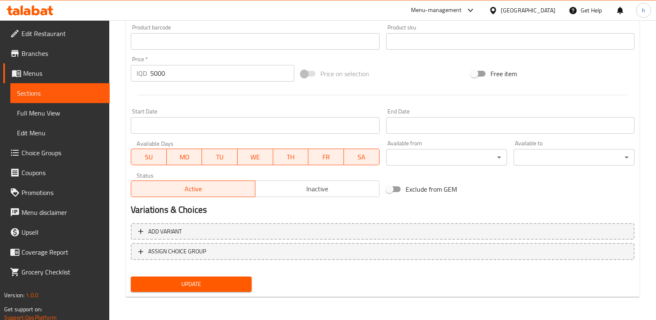
type textarea "قاوەی تایبەت دروستکراوە بە پێكهاتەی قاوەی نهێنی"
click at [247, 281] on button "Update" at bounding box center [191, 283] width 121 height 15
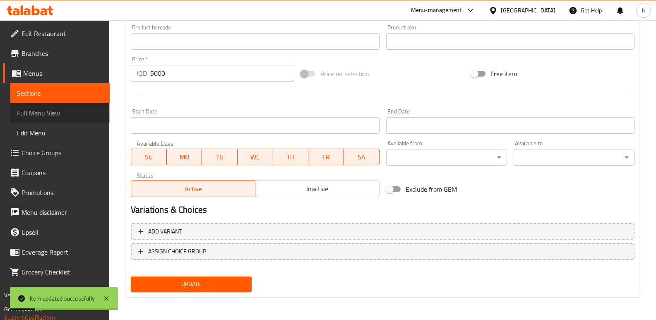
click at [59, 108] on span "Full Menu View" at bounding box center [60, 113] width 86 height 10
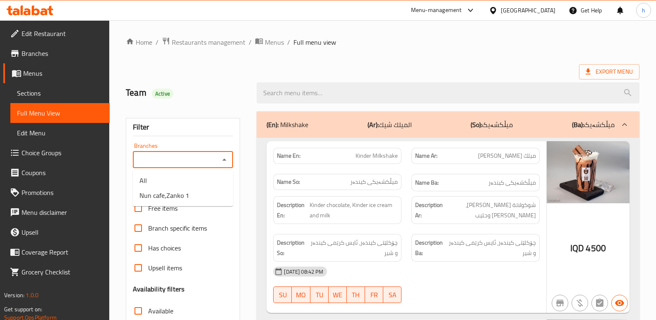
click at [184, 159] on input "Branches" at bounding box center [176, 160] width 82 height 12
click at [183, 200] on span "Nun cafe,Zanko 1" at bounding box center [164, 195] width 50 height 10
type input "Nun cafe,Zanko 1"
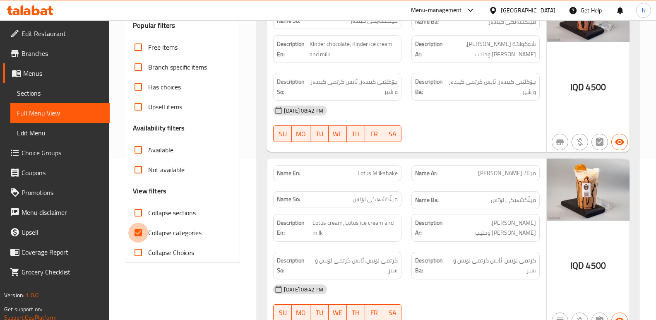
click at [139, 232] on input "Collapse categories" at bounding box center [138, 233] width 20 height 20
checkbox input "false"
click at [139, 210] on input "Collapse sections" at bounding box center [138, 213] width 20 height 20
checkbox input "true"
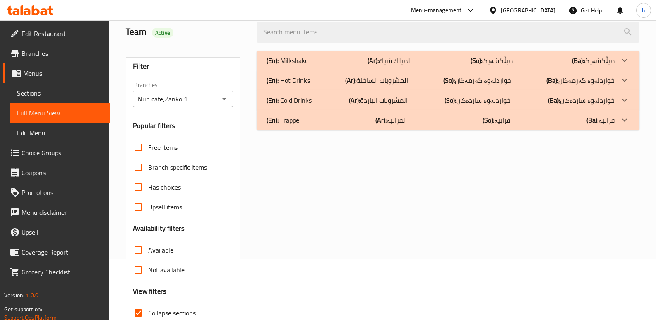
scroll to position [53, 0]
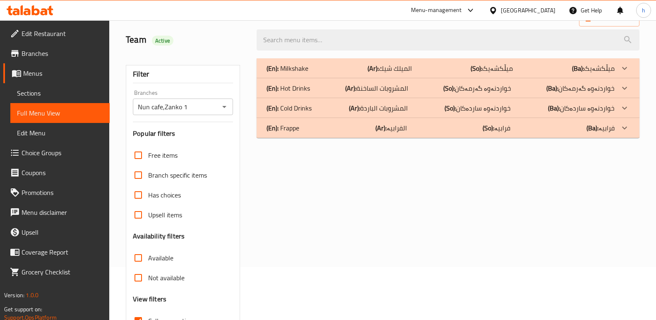
click at [343, 93] on div "(En): Hot Drinks (Ar): المشروبات الساخنة (So): خواردنەوە گەرمەکان (Ba): خواردنە…" at bounding box center [440, 88] width 348 height 10
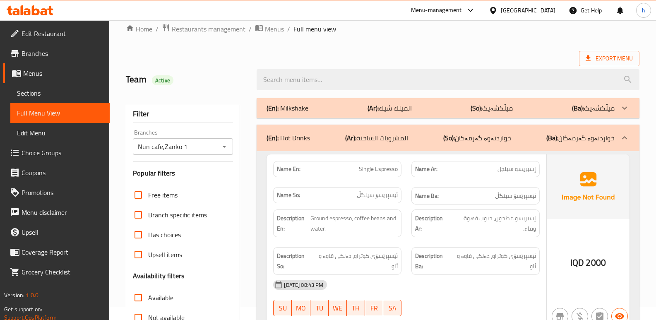
scroll to position [0, 0]
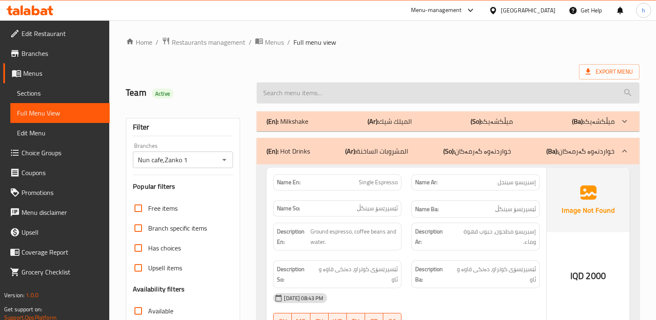
click at [422, 91] on input "search" at bounding box center [448, 92] width 383 height 21
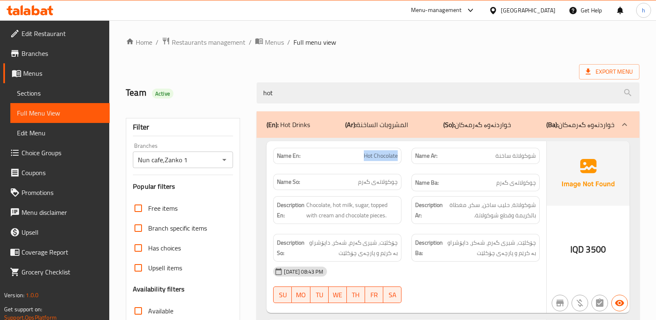
drag, startPoint x: 364, startPoint y: 156, endPoint x: 397, endPoint y: 153, distance: 33.7
click at [397, 153] on span "Hot Chocolate" at bounding box center [381, 155] width 34 height 9
copy span "Hot Chocolate"
drag, startPoint x: 282, startPoint y: 95, endPoint x: 230, endPoint y: 98, distance: 52.2
click at [230, 98] on div "Team Active hot" at bounding box center [382, 92] width 523 height 37
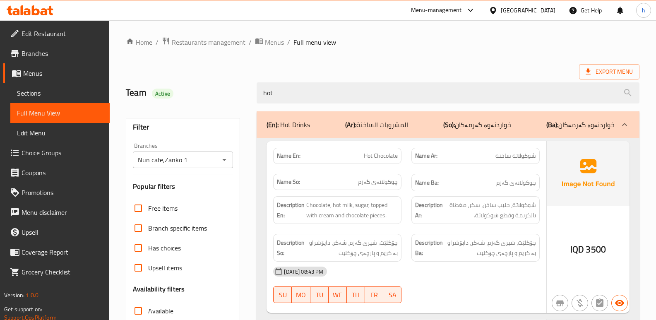
paste input "Hot Chocolate"
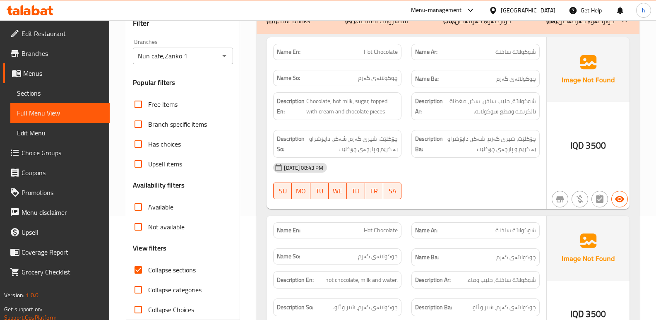
scroll to position [102, 0]
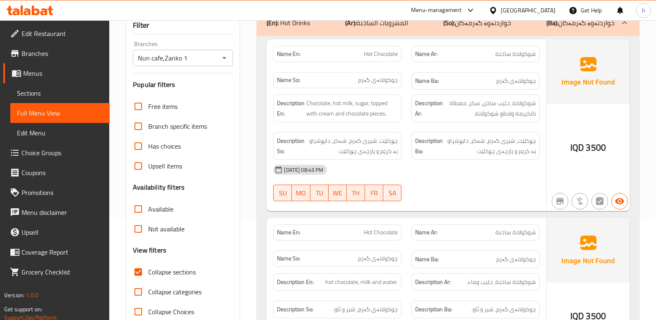
type input "Hot Chocolate"
click at [62, 106] on link "Full Menu View" at bounding box center [59, 113] width 99 height 20
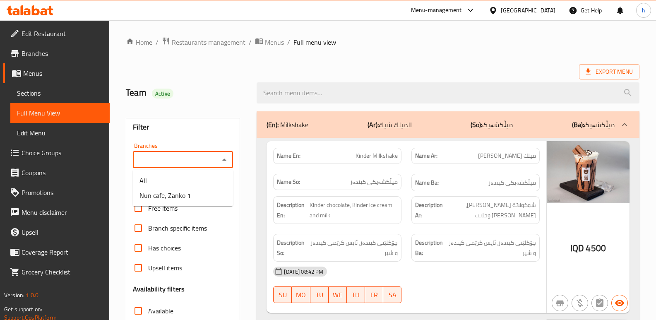
click at [203, 164] on input "Branches" at bounding box center [176, 160] width 82 height 12
click at [198, 192] on li "Nun cafe, Zanko 1" at bounding box center [183, 195] width 100 height 15
type input "Nun cafe, Zanko 1"
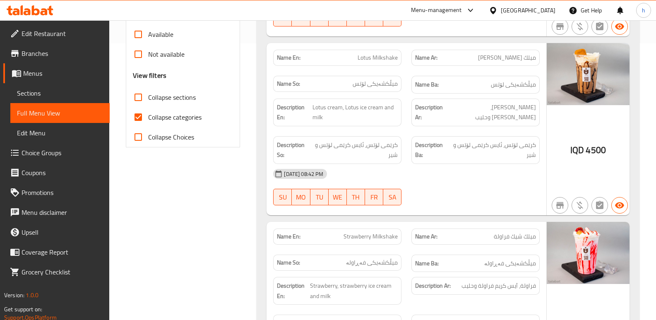
scroll to position [282, 0]
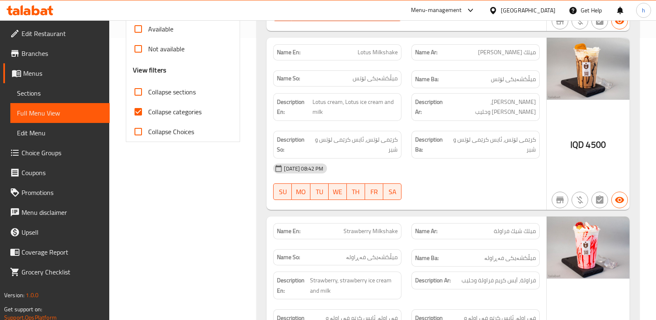
click at [134, 113] on input "Collapse categories" at bounding box center [138, 112] width 20 height 20
checkbox input "false"
click at [139, 88] on input "Collapse sections" at bounding box center [138, 92] width 20 height 20
checkbox input "true"
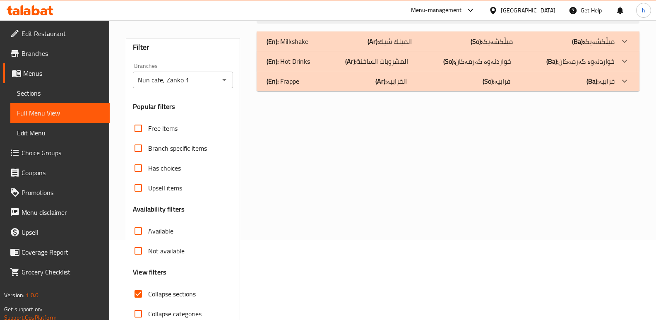
scroll to position [76, 0]
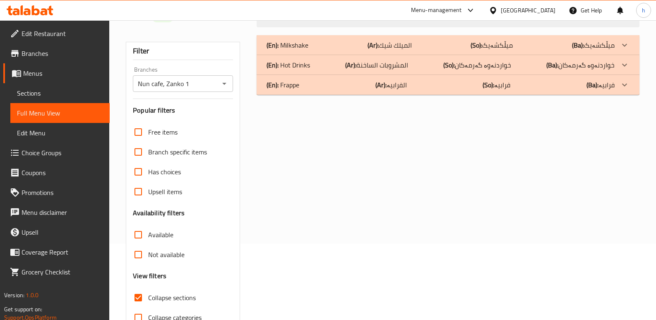
click at [338, 62] on div "(En): Hot Drinks (Ar): المشروبات الساخنة (So): خواردنەوە گەرمەکان (Ba): خواردنە…" at bounding box center [440, 65] width 348 height 10
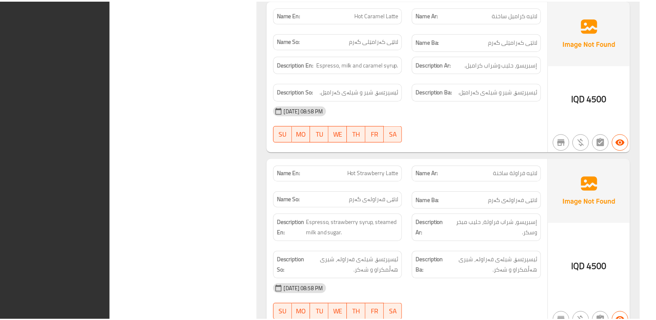
scroll to position [2555, 0]
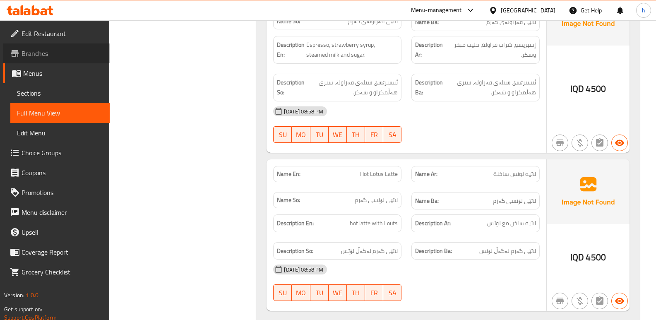
click at [45, 56] on span "Branches" at bounding box center [63, 53] width 82 height 10
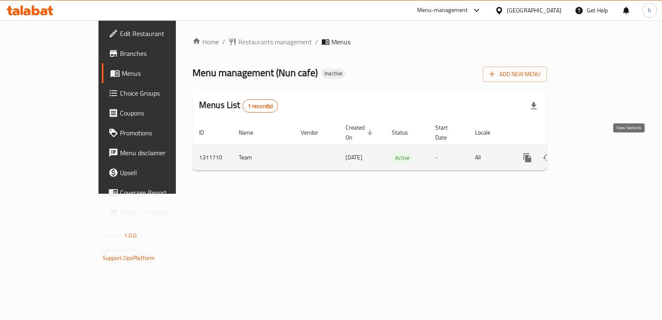
click at [592, 153] on icon "enhanced table" at bounding box center [587, 158] width 10 height 10
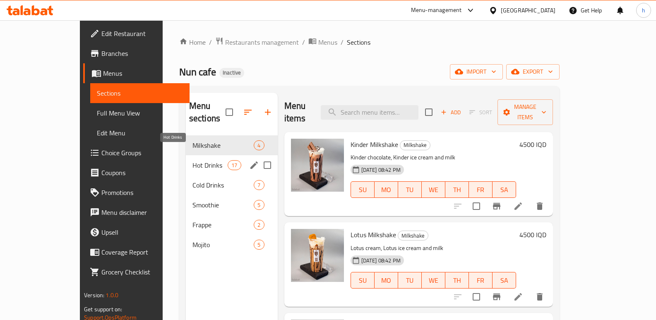
click at [192, 160] on span "Hot Drinks" at bounding box center [209, 165] width 35 height 10
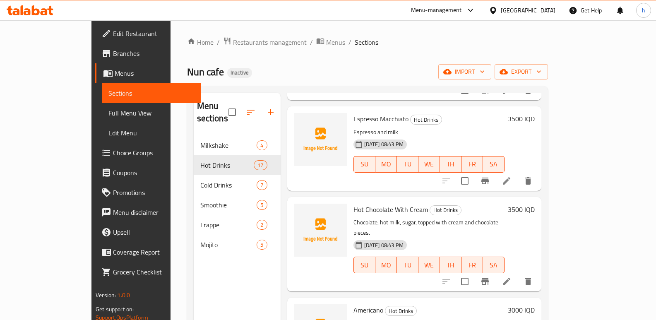
scroll to position [501, 0]
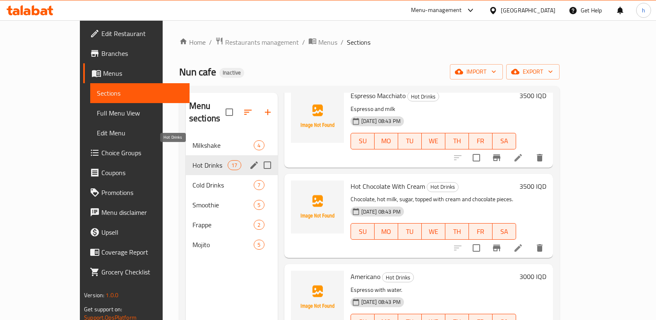
click at [192, 160] on span "Hot Drinks" at bounding box center [209, 165] width 35 height 10
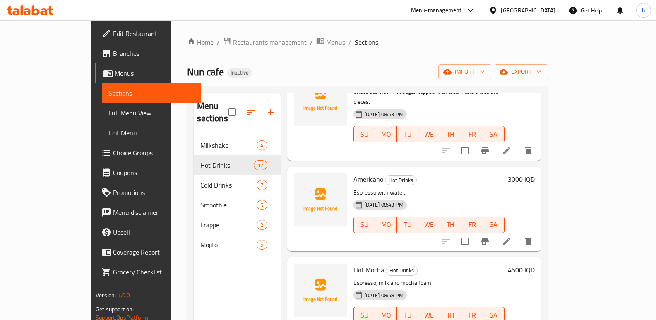
scroll to position [642, 0]
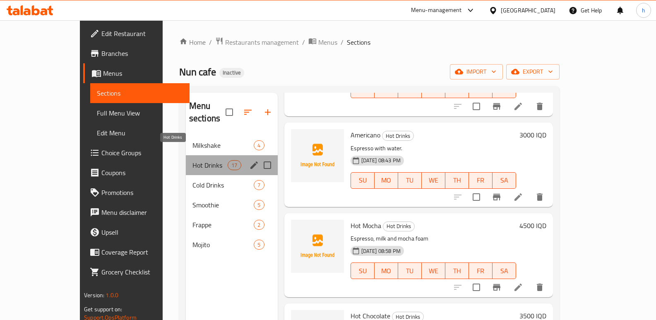
click at [192, 160] on span "Hot Drinks" at bounding box center [209, 165] width 35 height 10
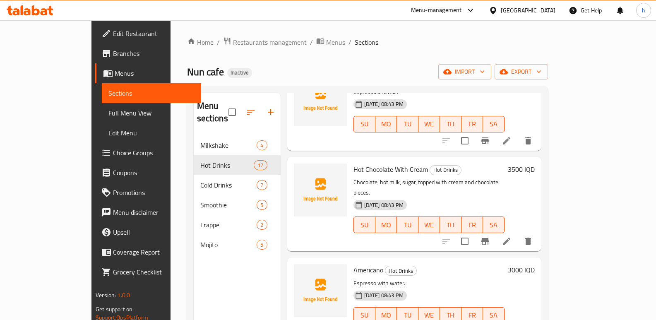
scroll to position [511, 0]
